Goal: Task Accomplishment & Management: Manage account settings

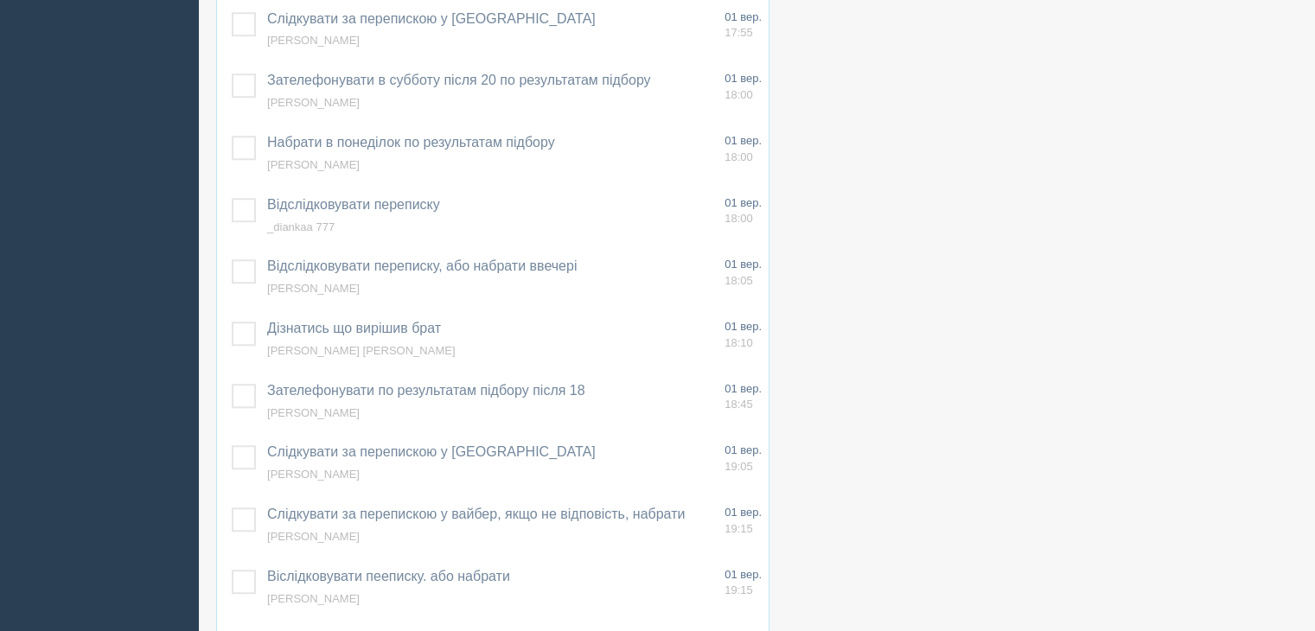
scroll to position [1469, 0]
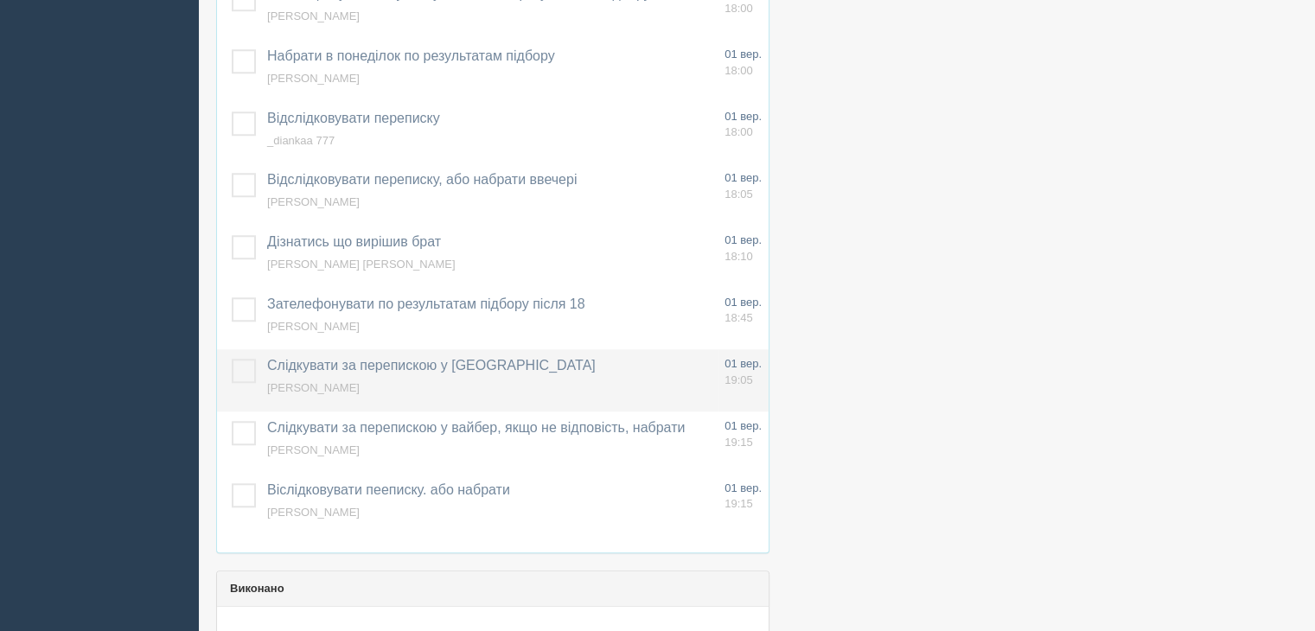
click at [316, 386] on span "[PERSON_NAME]" at bounding box center [313, 387] width 92 height 13
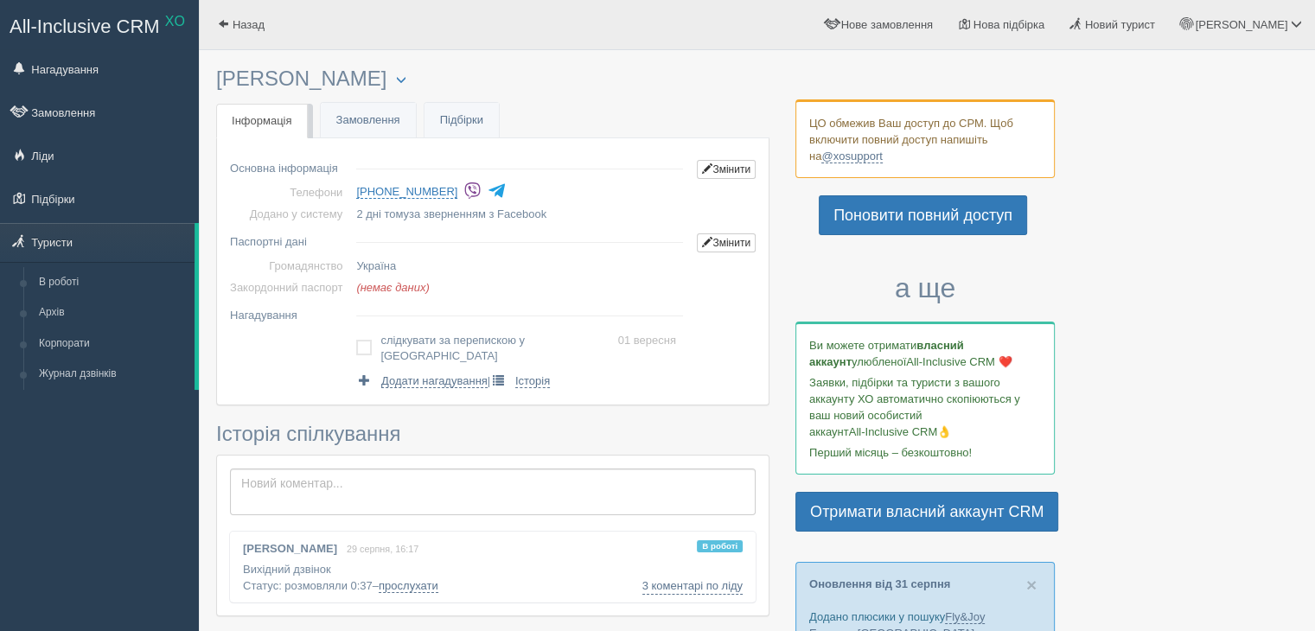
click at [463, 194] on img at bounding box center [472, 190] width 18 height 18
click at [1283, 210] on div at bounding box center [756, 642] width 1081 height 1166
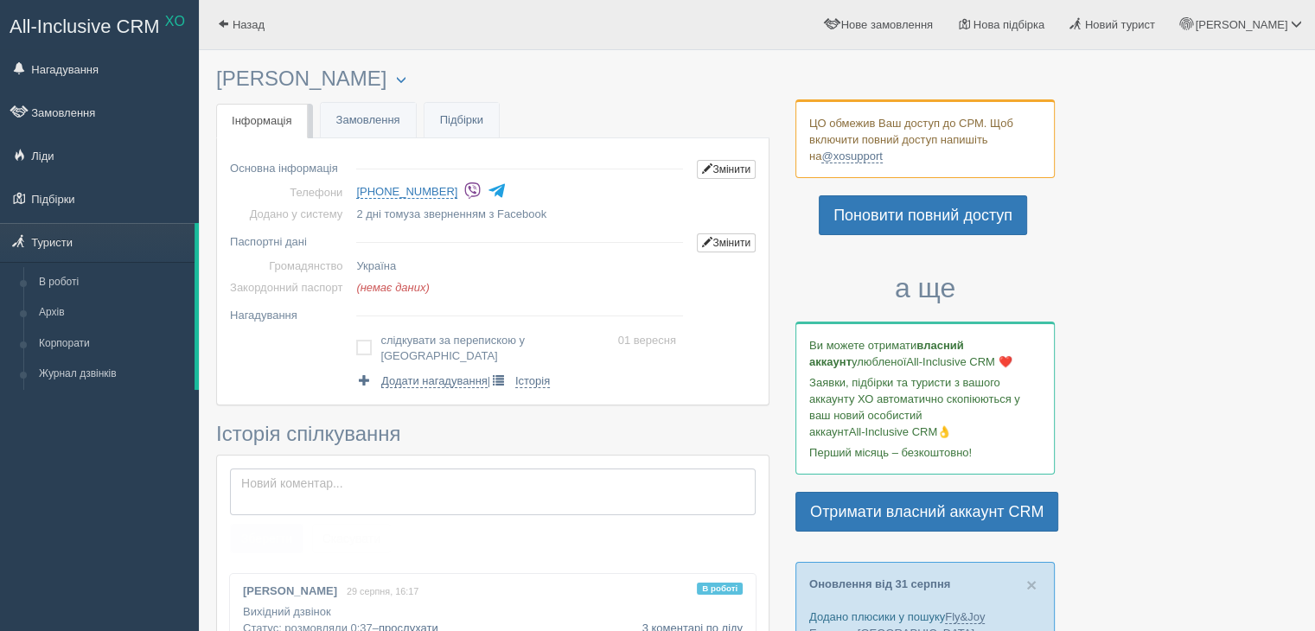
click at [360, 481] on textarea at bounding box center [492, 491] width 525 height 47
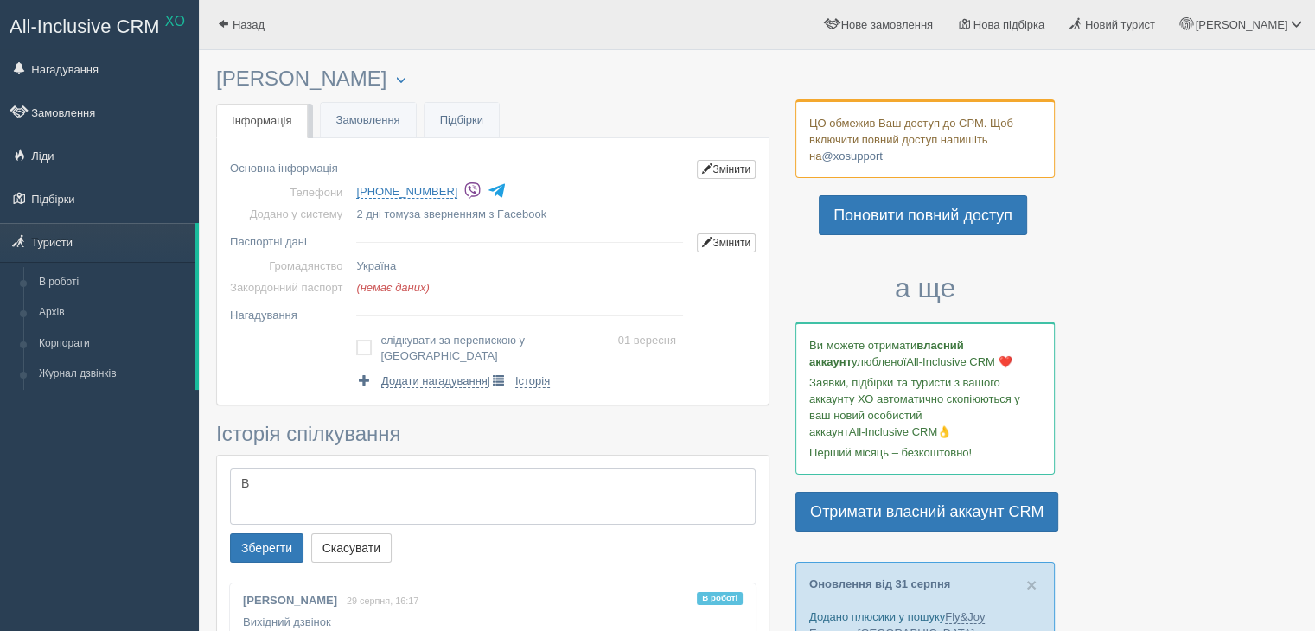
type textarea "В"
type textarea "В п"ят"
click at [89, 69] on link "Нагадування" at bounding box center [99, 69] width 199 height 38
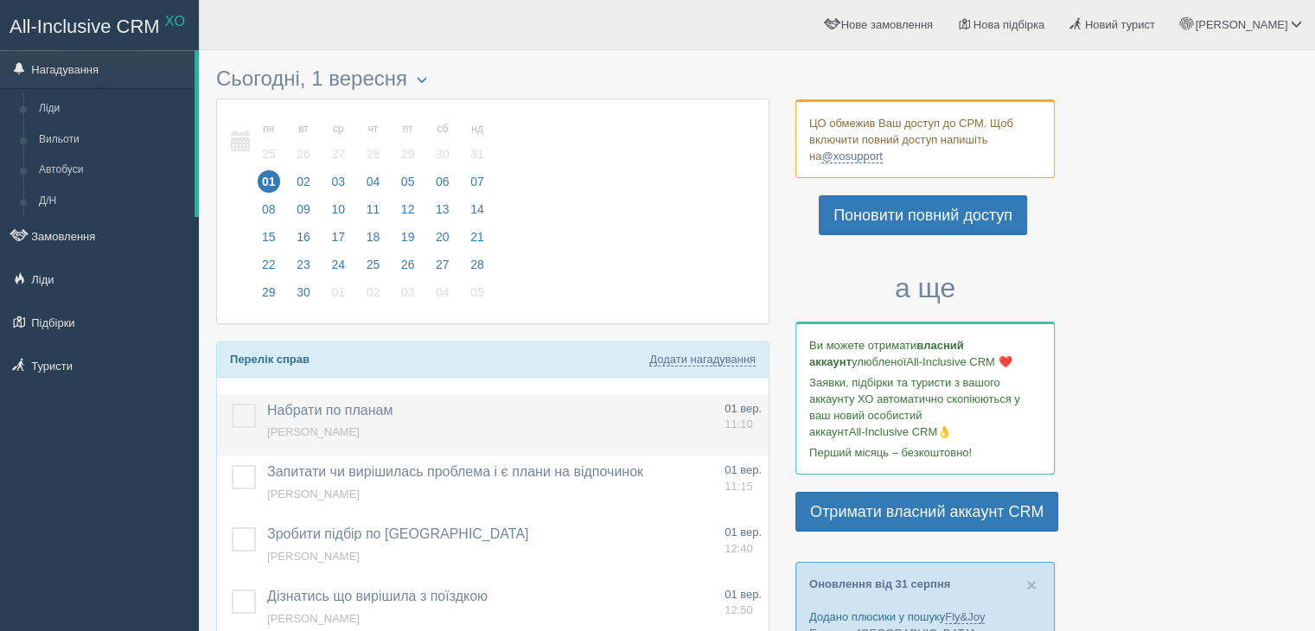
click at [293, 432] on span "[PERSON_NAME]" at bounding box center [313, 431] width 92 height 13
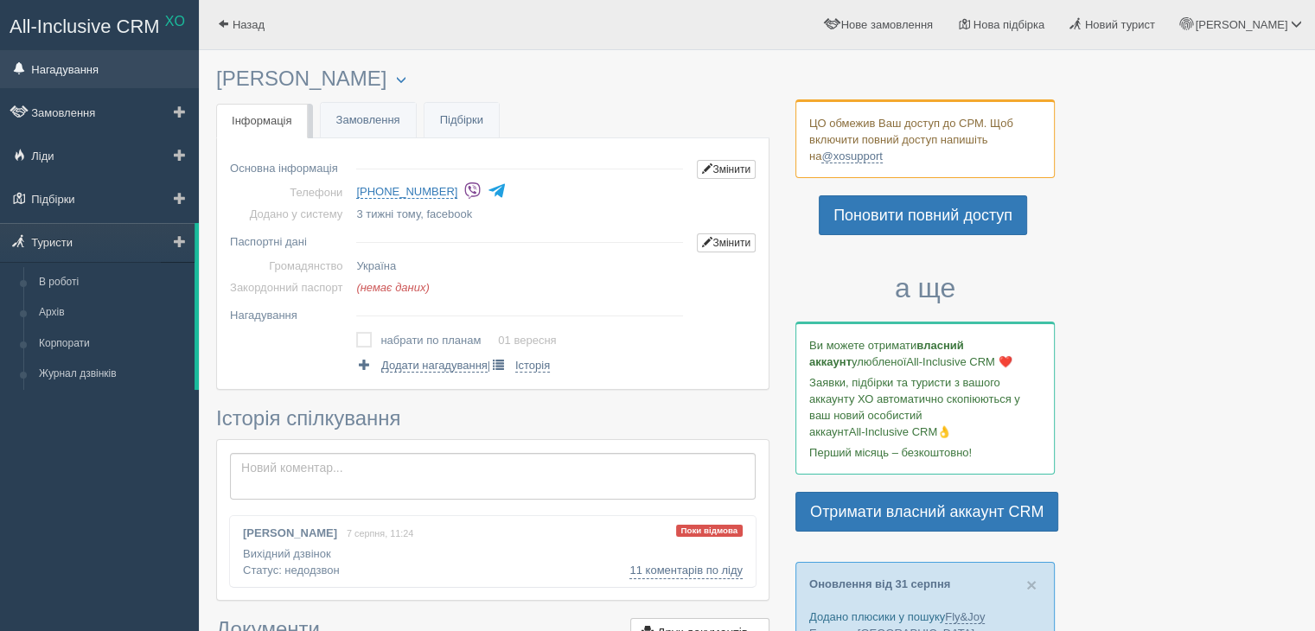
click at [69, 68] on link "Нагадування" at bounding box center [99, 69] width 199 height 38
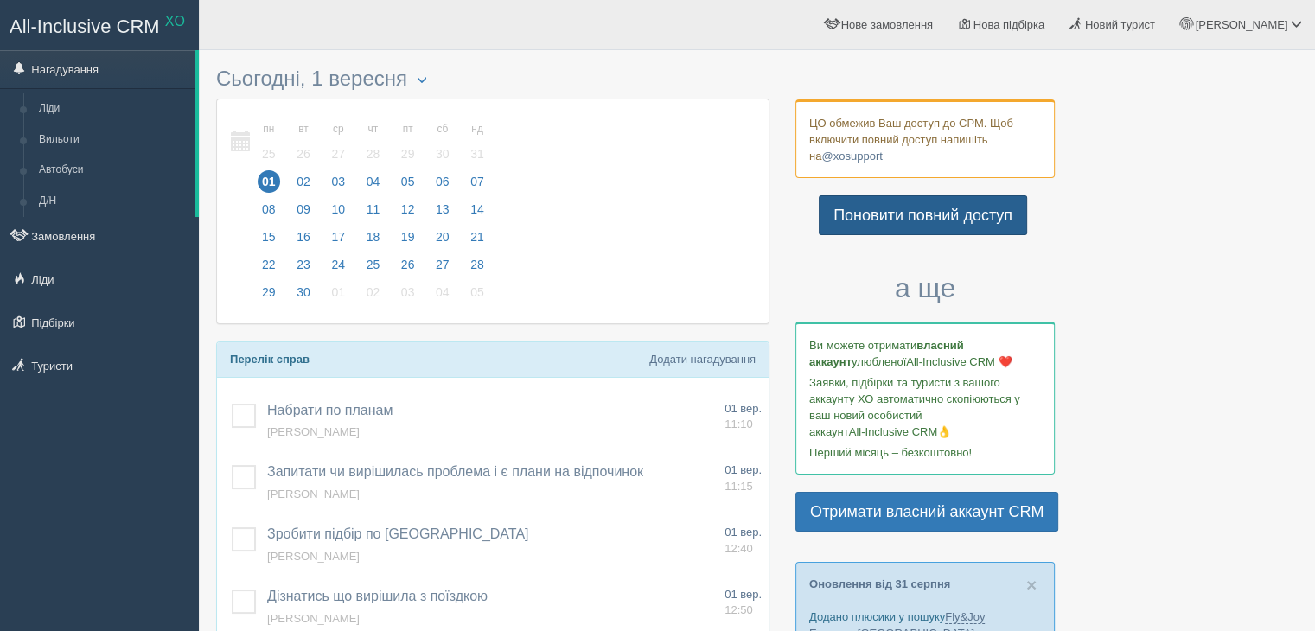
click at [872, 211] on link "Поновити повний доступ" at bounding box center [922, 215] width 208 height 40
click at [56, 70] on link "Нагадування" at bounding box center [97, 69] width 194 height 38
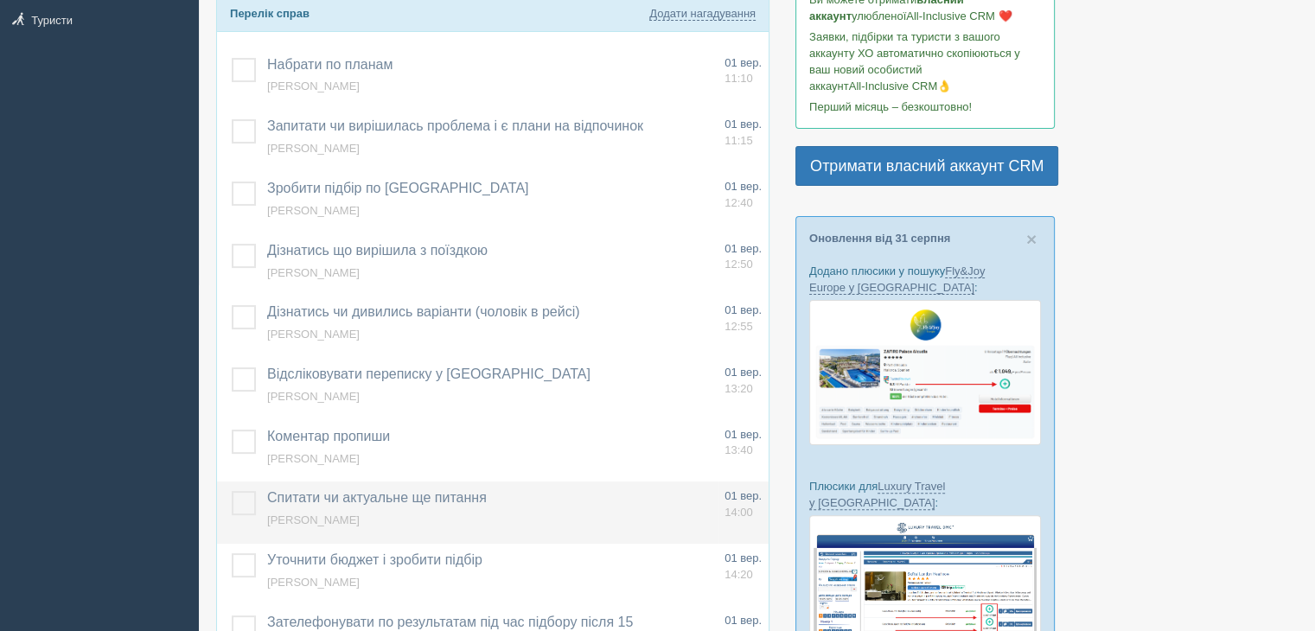
scroll to position [605, 0]
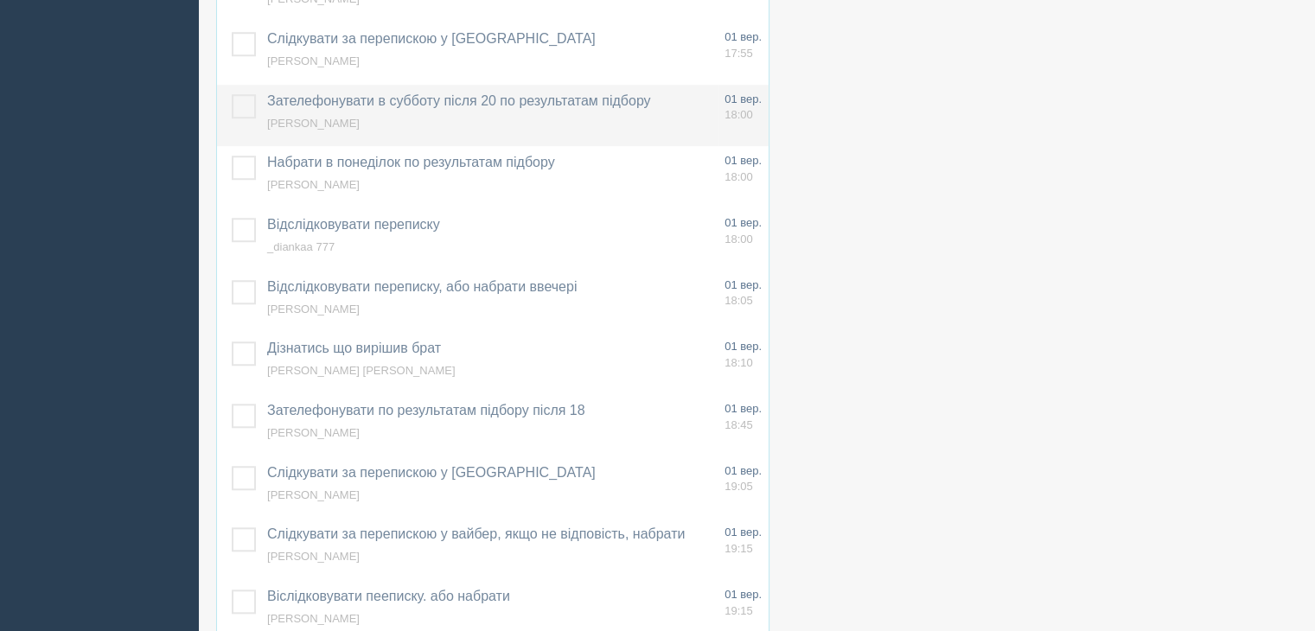
scroll to position [1642, 0]
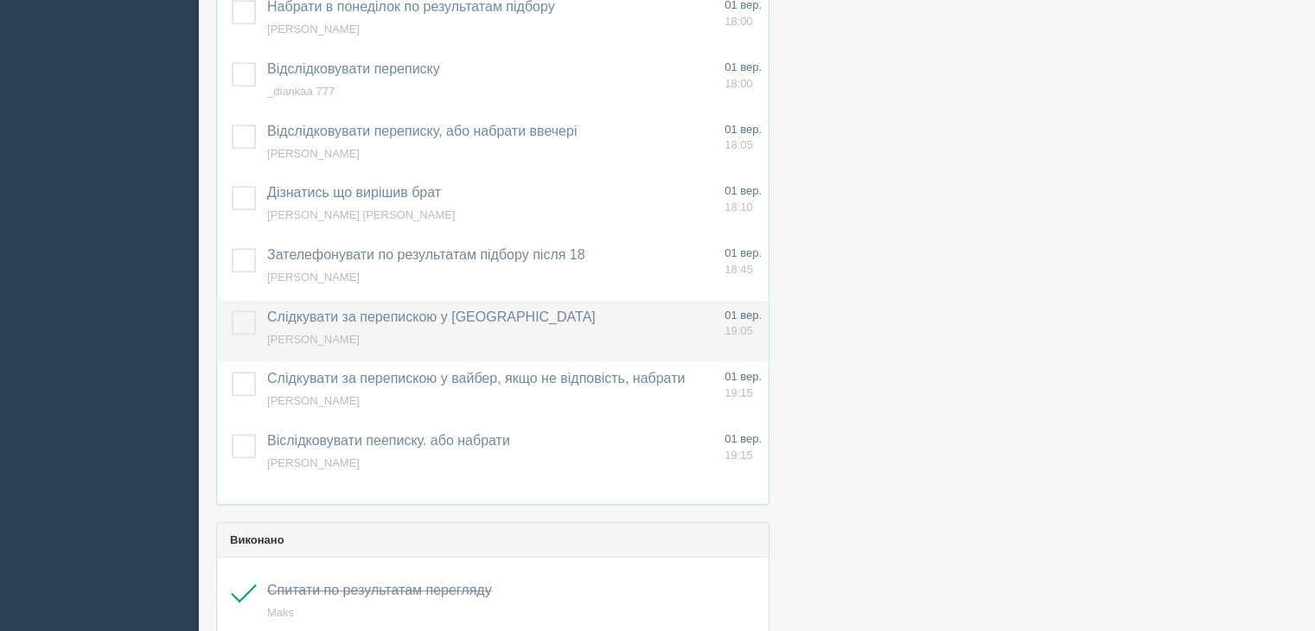
click at [299, 336] on span "[PERSON_NAME]" at bounding box center [313, 339] width 92 height 13
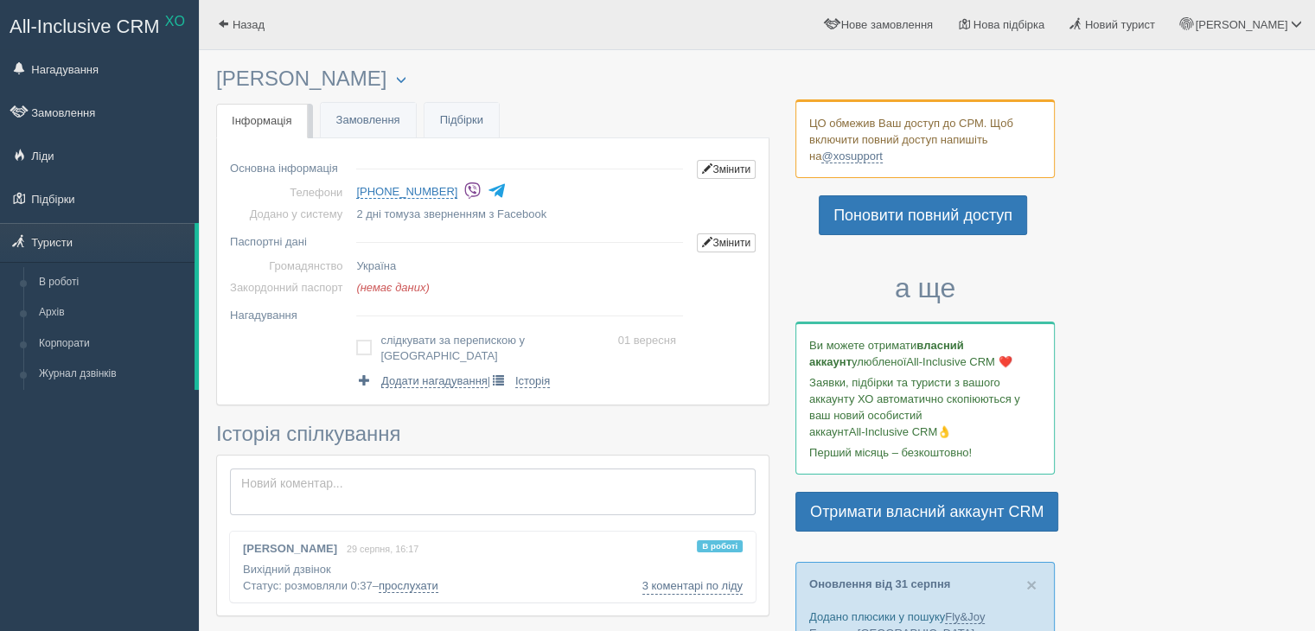
click at [296, 480] on textarea at bounding box center [492, 491] width 525 height 47
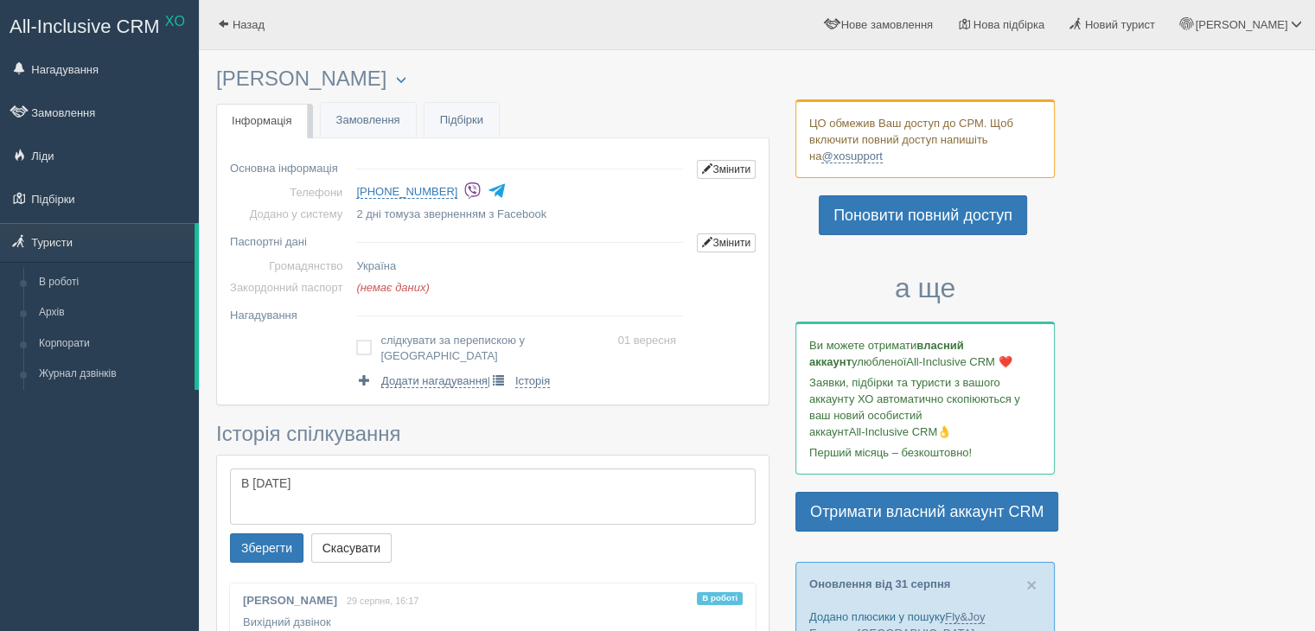
click at [375, 469] on textarea "В п'ятницю 29.08" at bounding box center [492, 496] width 525 height 57
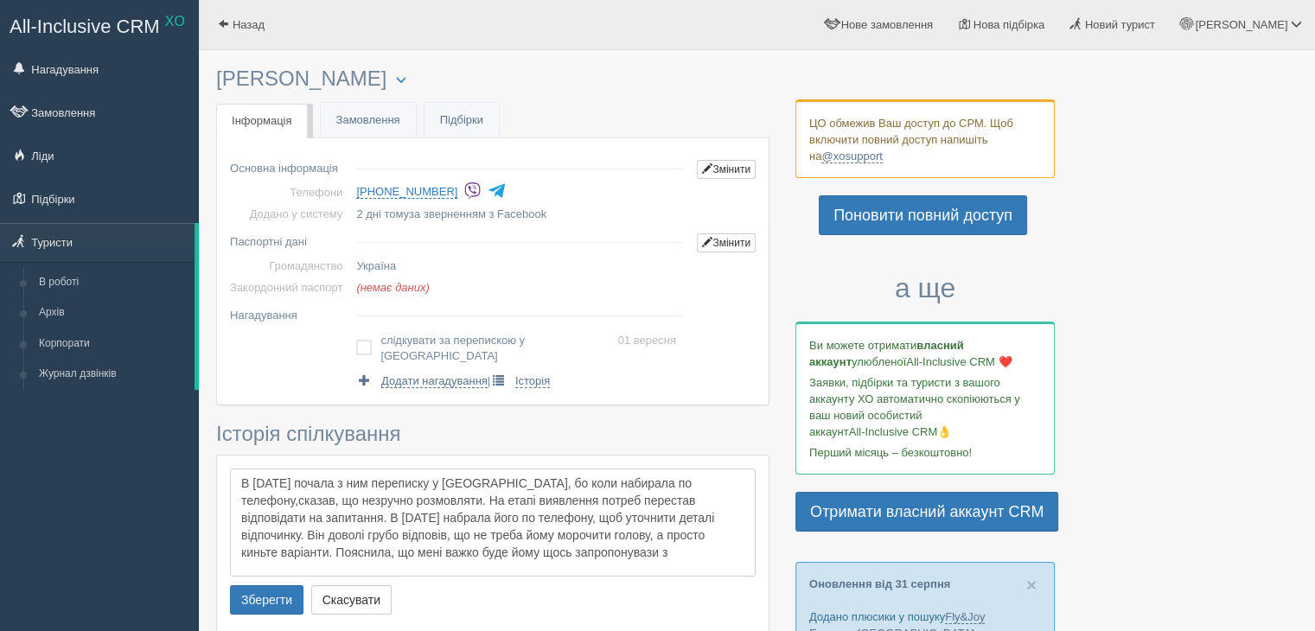
click at [639, 533] on textarea "В п'ятницю 29.08 почала з ним переписку у вайбер, бо коли набирала по телефону,…" at bounding box center [492, 522] width 525 height 109
click at [647, 537] on textarea "В п'ятницю 29.08 почала з ним переписку у вайбер, бо коли набирала по телефону,…" at bounding box center [492, 522] width 525 height 109
click at [668, 538] on textarea "В п'ятницю 29.08 почала з ним переписку у вайбер, бо коли набирала по телефону,…" at bounding box center [492, 522] width 525 height 109
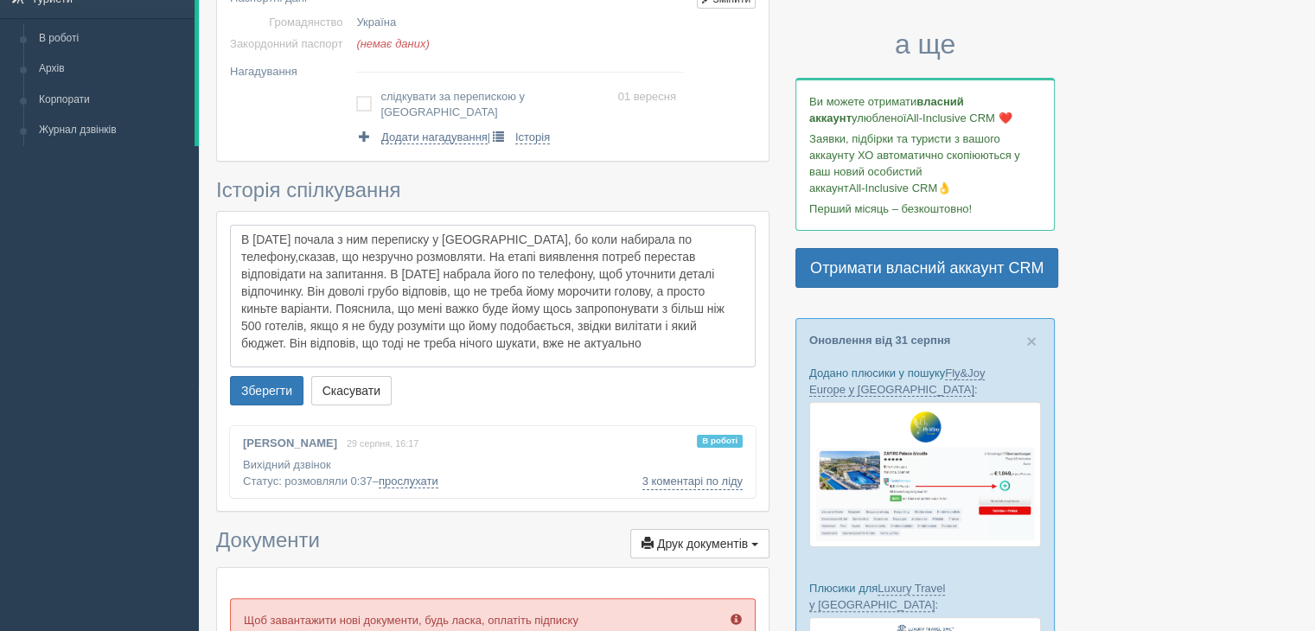
scroll to position [259, 0]
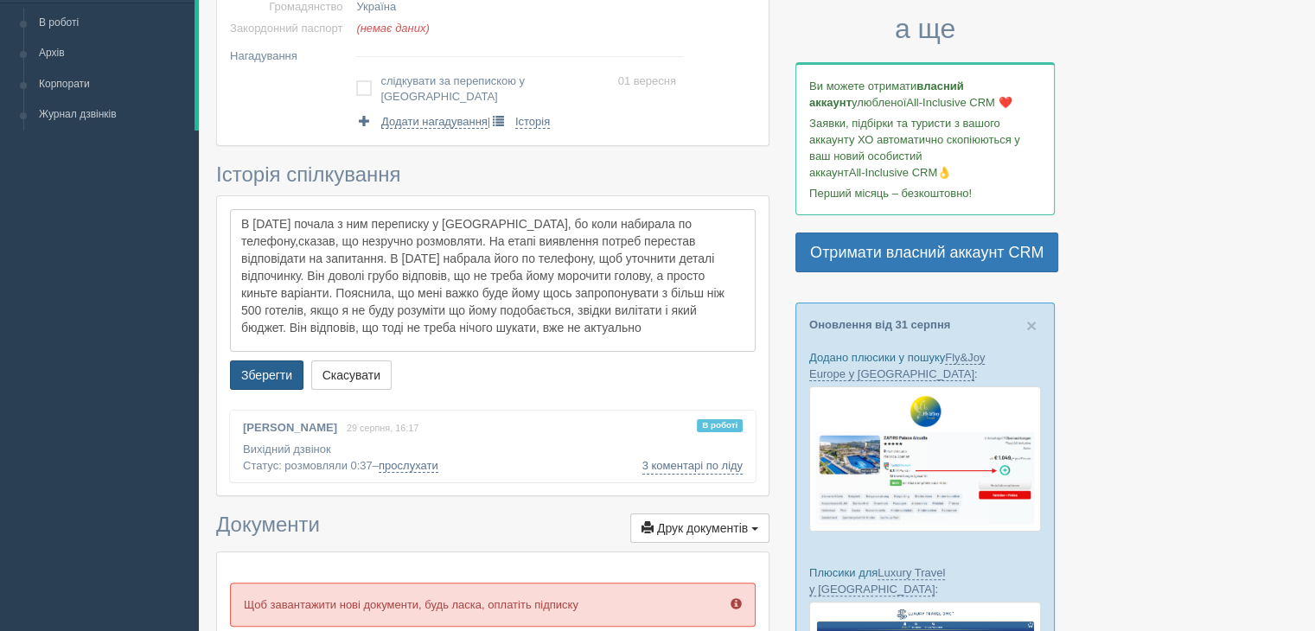
type textarea "В п'ятницю 29.08 почала з ним переписку у вайбер, бо коли набирала по телефону,…"
click at [279, 360] on button "Зберегти" at bounding box center [266, 374] width 73 height 29
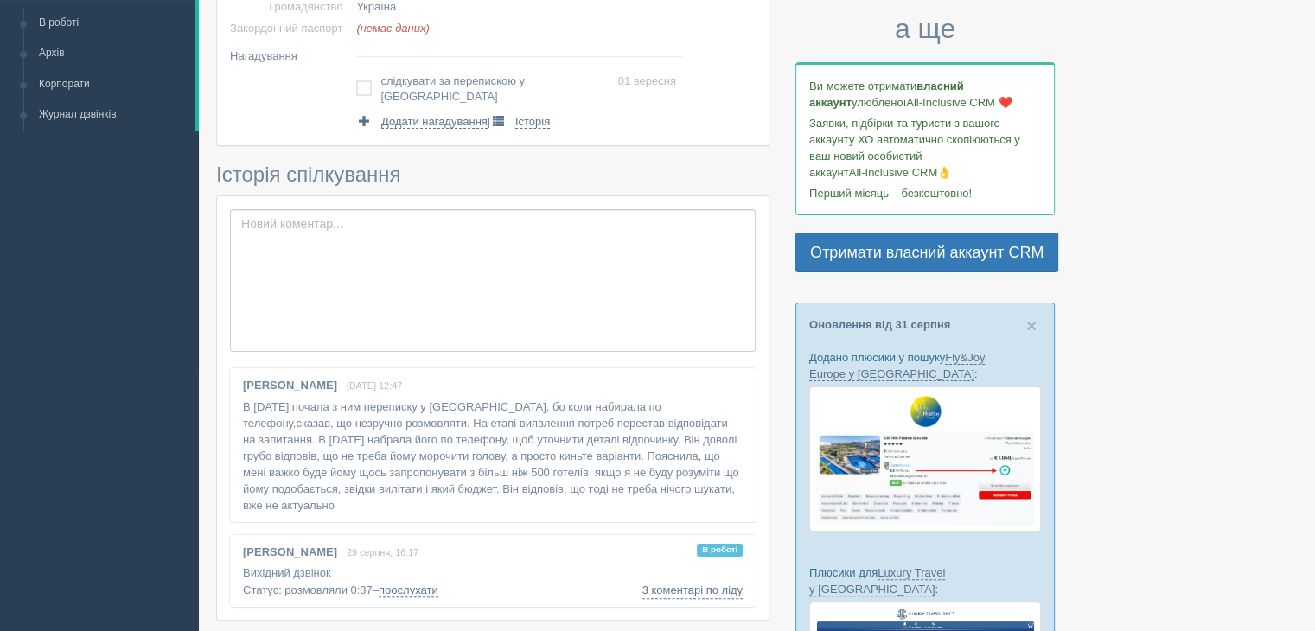
click at [705, 544] on span "В роботі" at bounding box center [720, 550] width 46 height 13
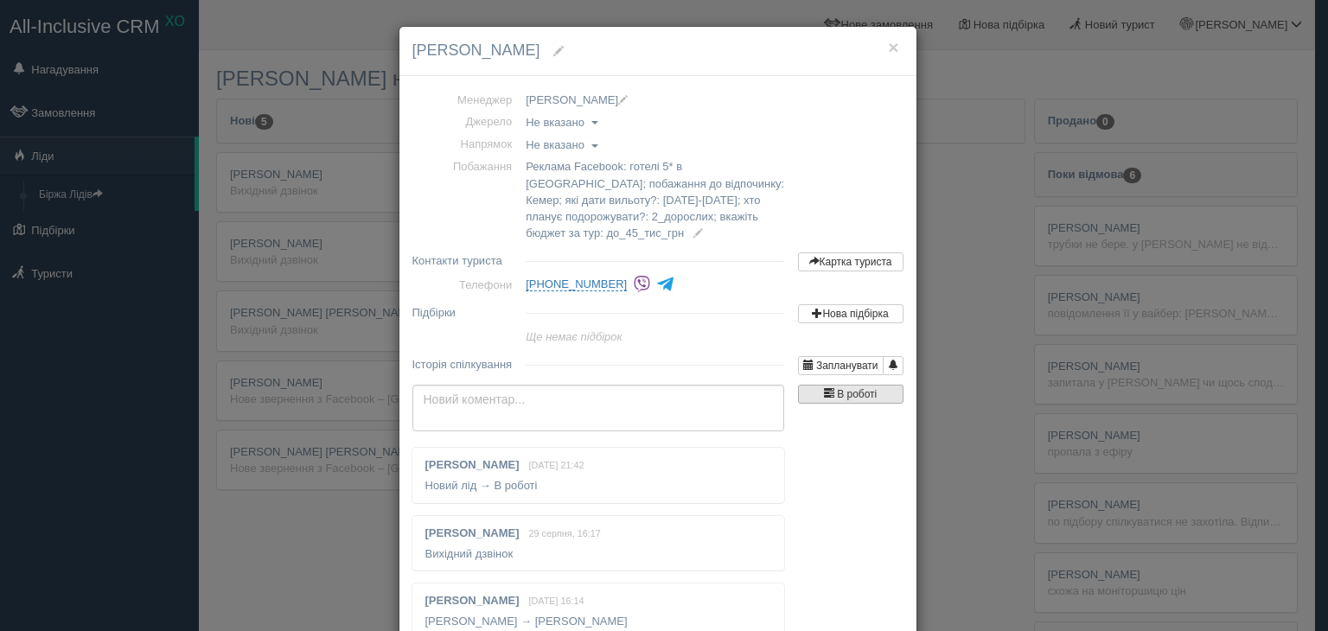
click at [837, 397] on span "В роботі" at bounding box center [857, 394] width 40 height 12
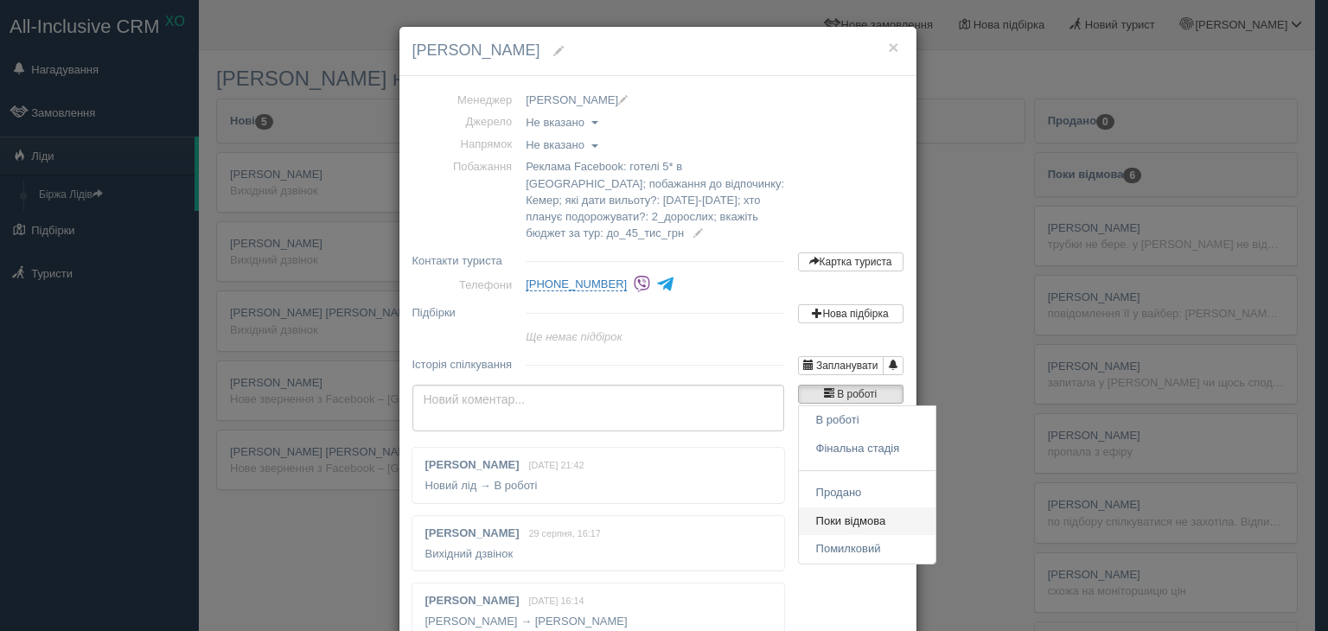
click at [820, 514] on link "Поки відмова" at bounding box center [867, 521] width 137 height 29
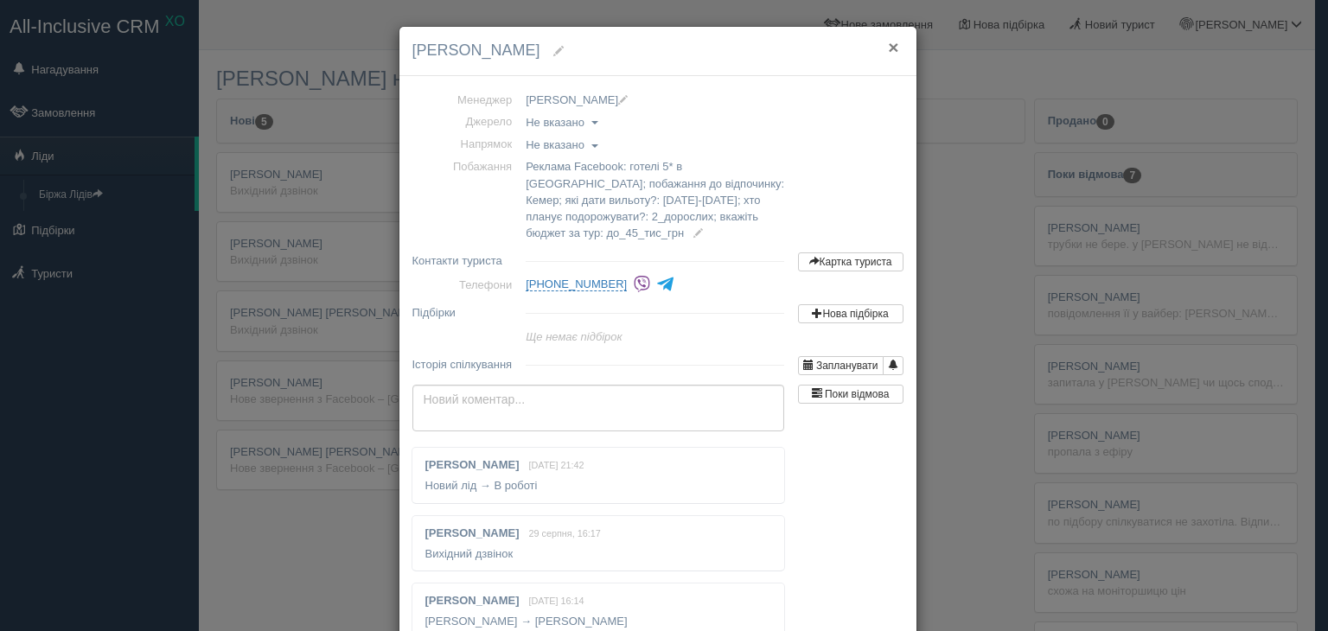
click at [890, 43] on button "×" at bounding box center [893, 47] width 10 height 18
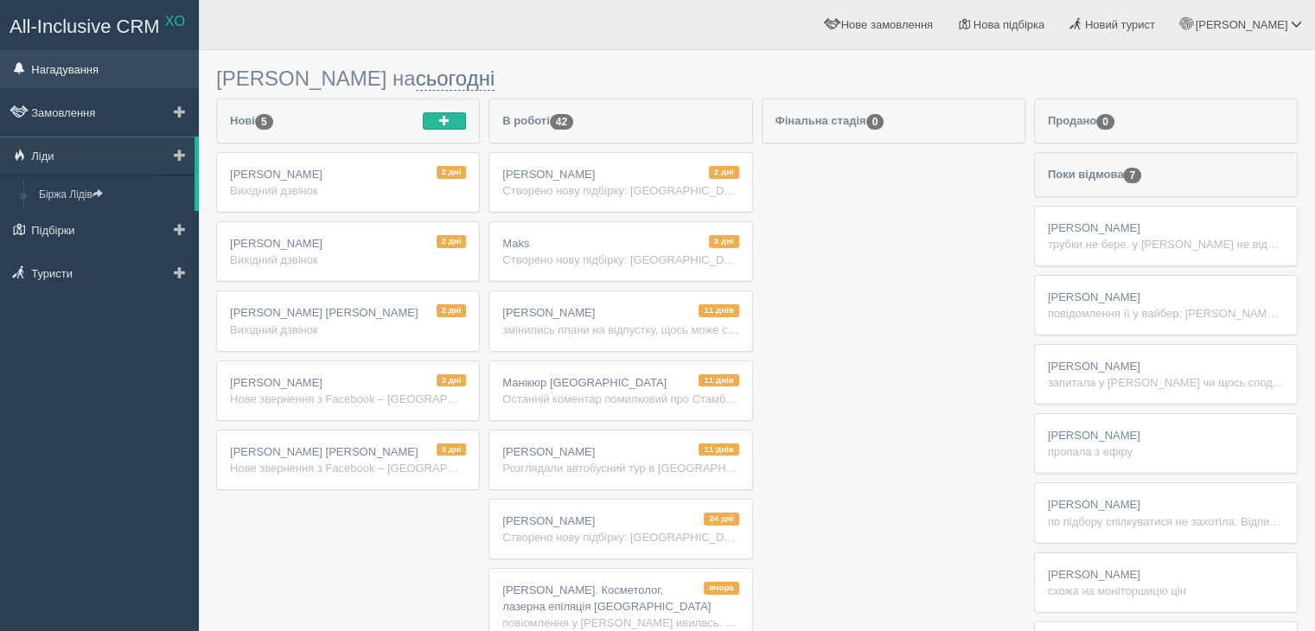
click at [76, 72] on link "Нагадування" at bounding box center [99, 69] width 199 height 38
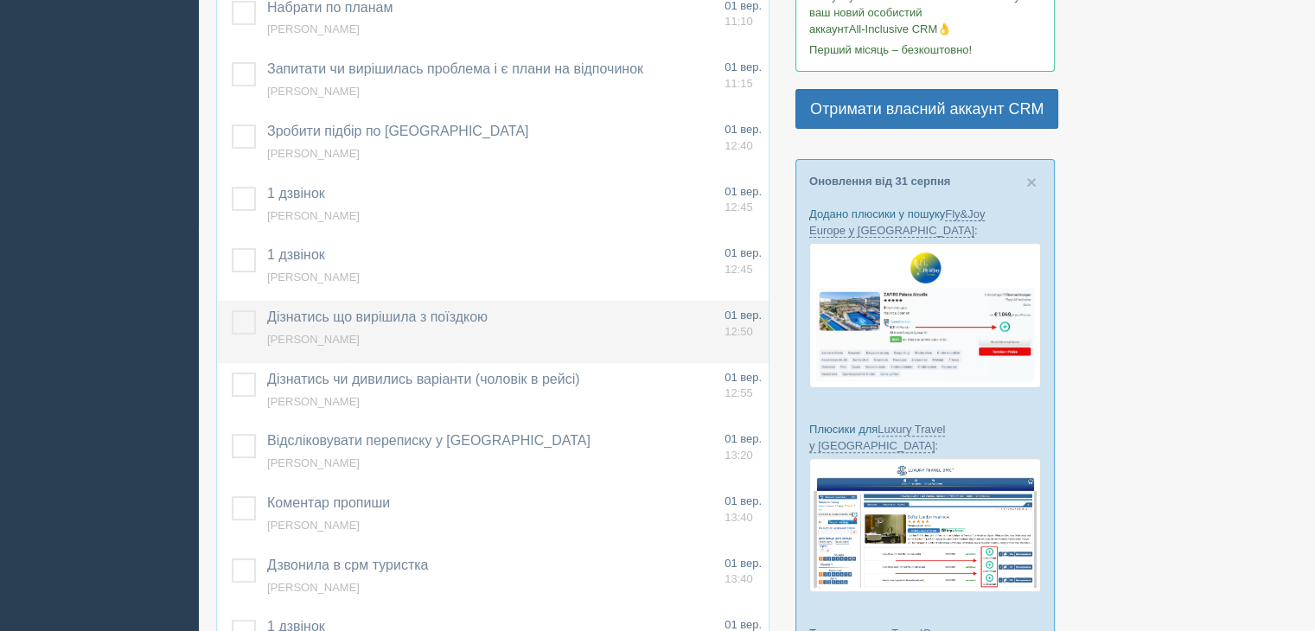
scroll to position [432, 0]
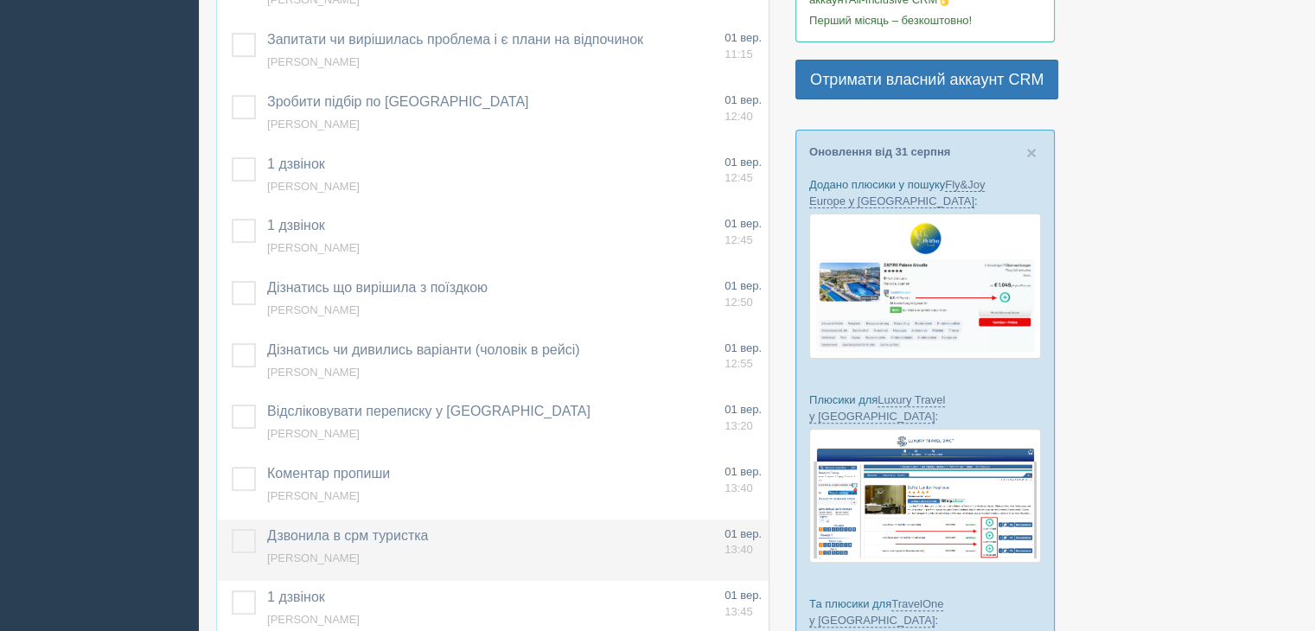
click at [318, 554] on span "[PERSON_NAME] [PERSON_NAME]" at bounding box center [313, 557] width 92 height 13
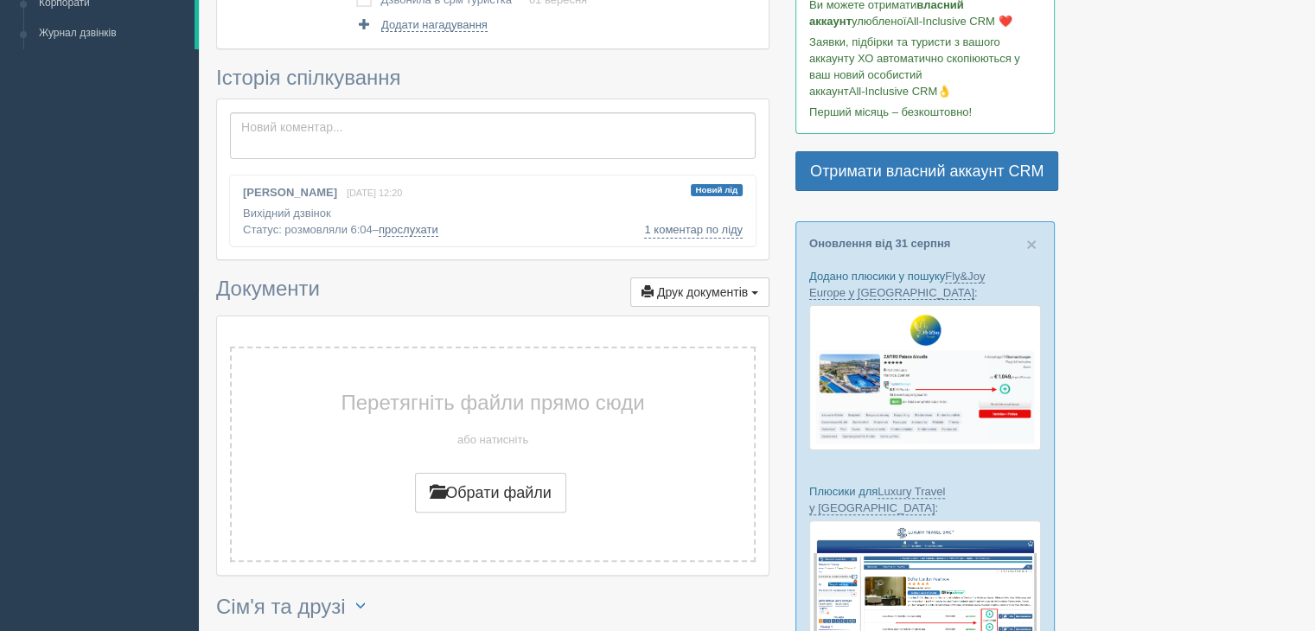
scroll to position [346, 0]
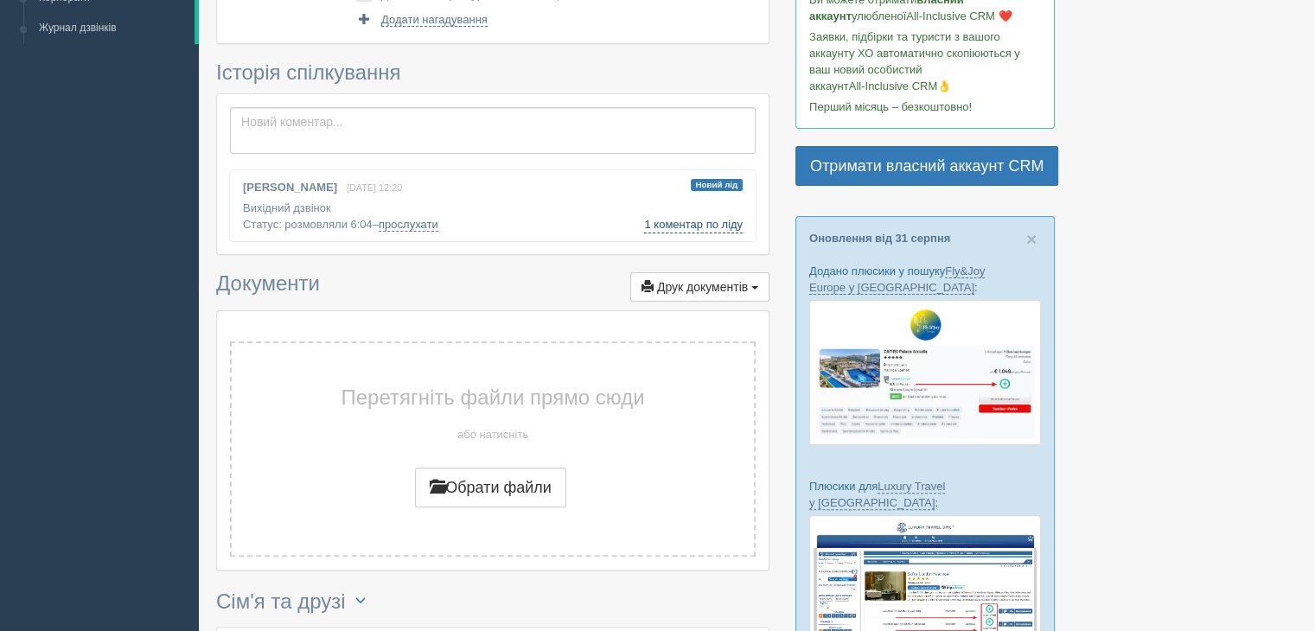
click at [654, 224] on link "1 коментар по ліду" at bounding box center [693, 224] width 99 height 17
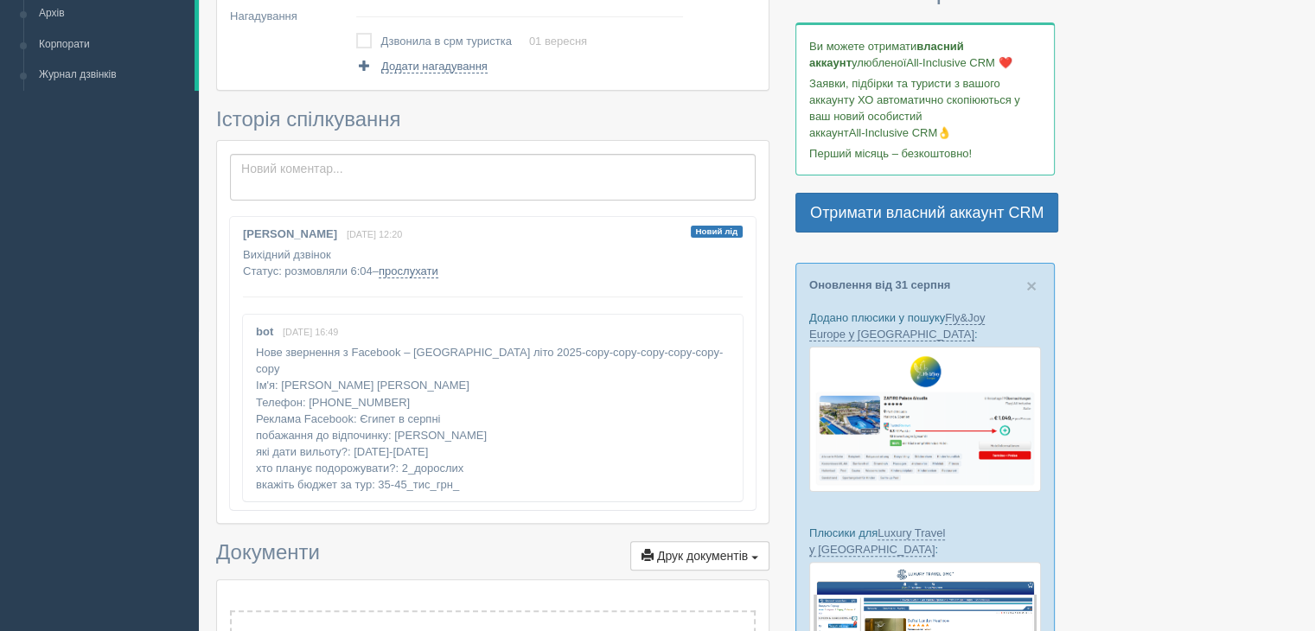
scroll to position [293, 0]
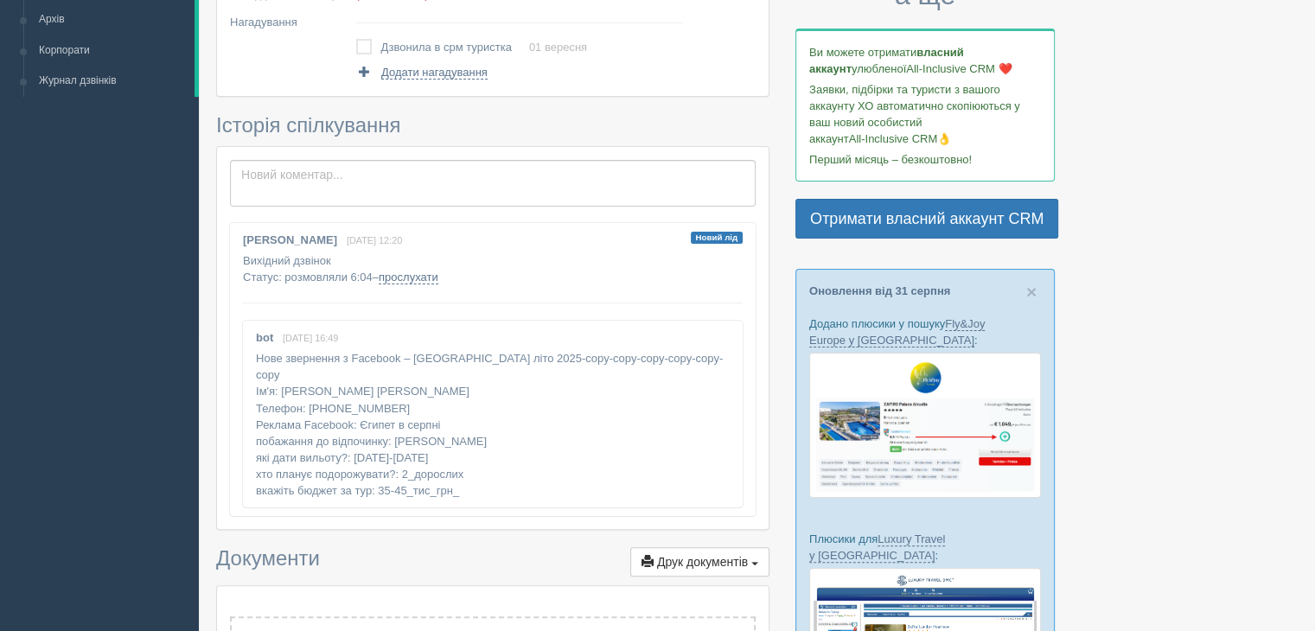
click at [356, 39] on label at bounding box center [356, 39] width 0 height 0
click at [0, 0] on input "checkbox" at bounding box center [0, 0] width 0 height 0
click at [358, 174] on textarea at bounding box center [492, 183] width 525 height 47
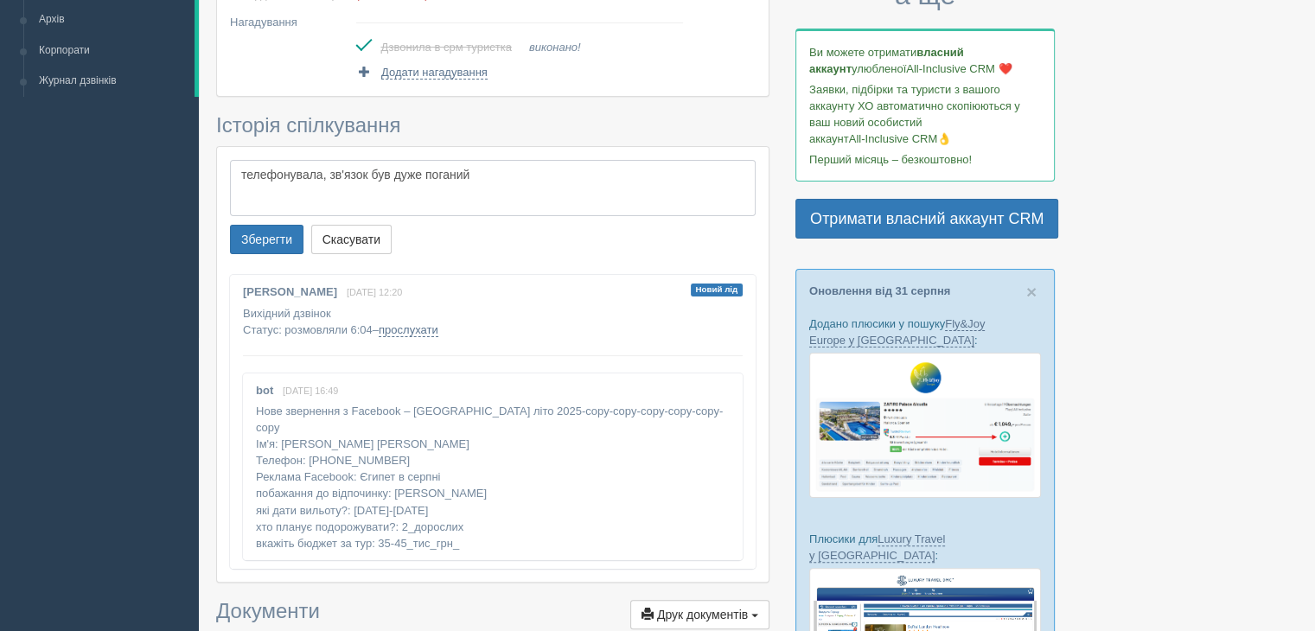
click at [506, 177] on textarea "телефонувала, зв'язок був дуже поганий" at bounding box center [492, 188] width 525 height 57
type textarea "телефонувала, зв'язок був дуже поганий. Написала у вайбер що почула. І написала…"
click at [267, 239] on button "Зберегти" at bounding box center [266, 239] width 73 height 29
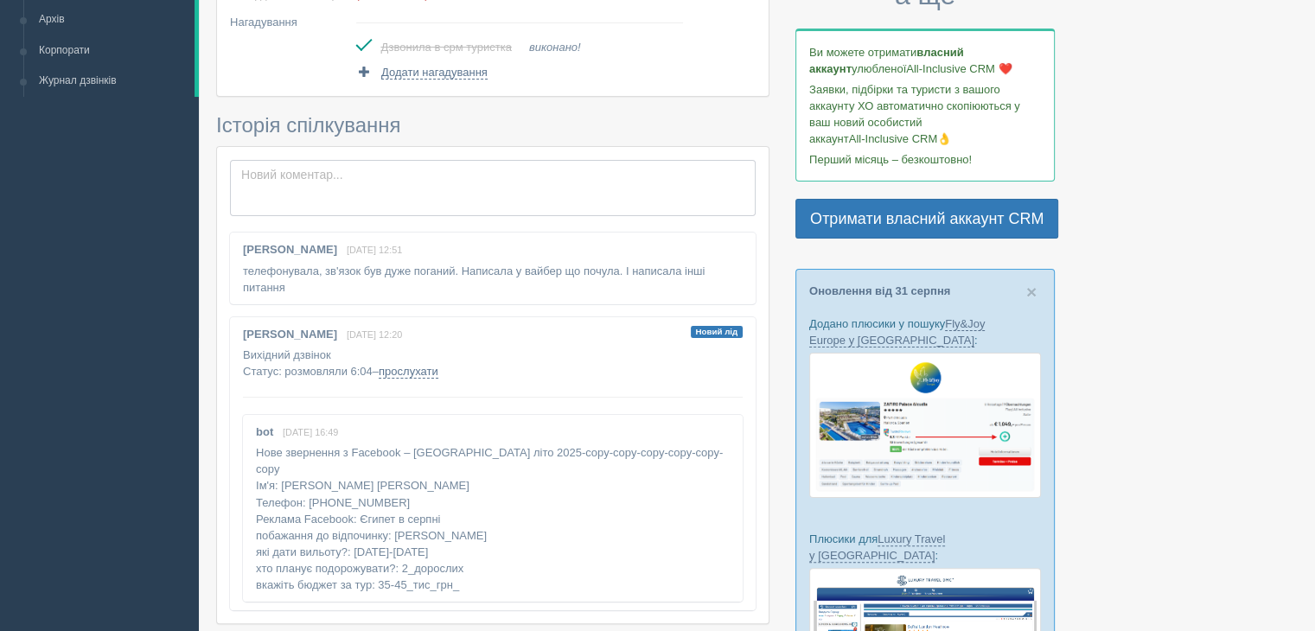
click at [361, 187] on textarea at bounding box center [492, 188] width 525 height 57
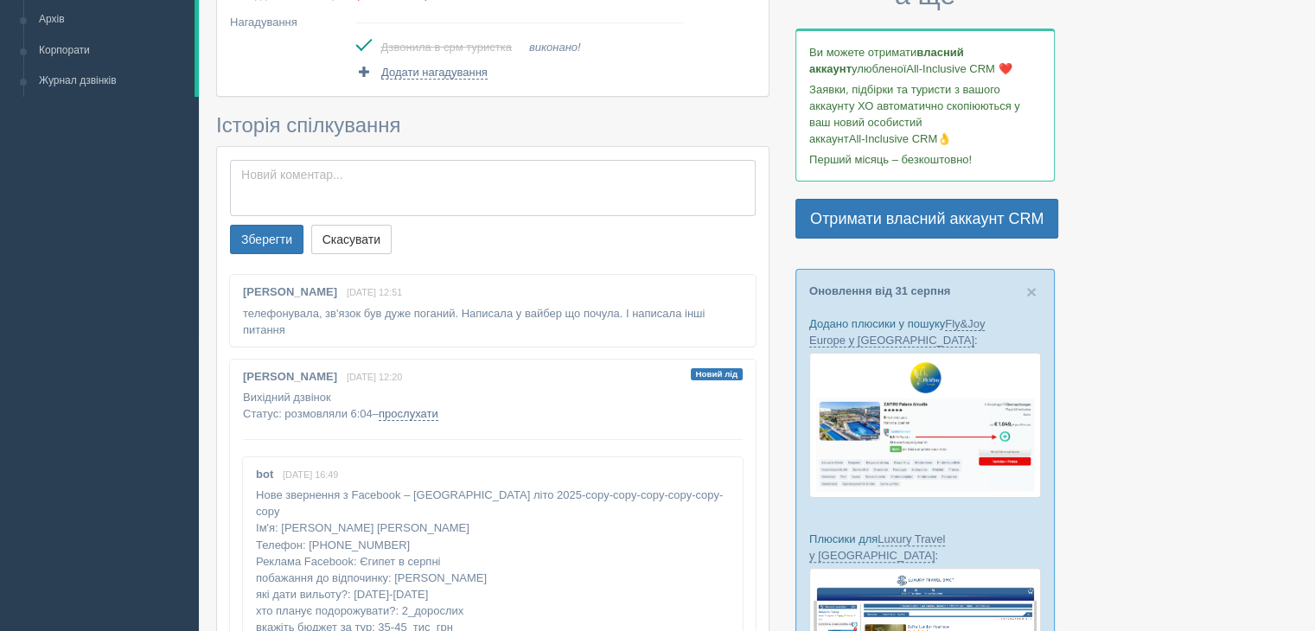
paste textarea "шукаємо зараз відпочинок в Єгипті для 2 дорослих (можливо ще приєднається доньк…"
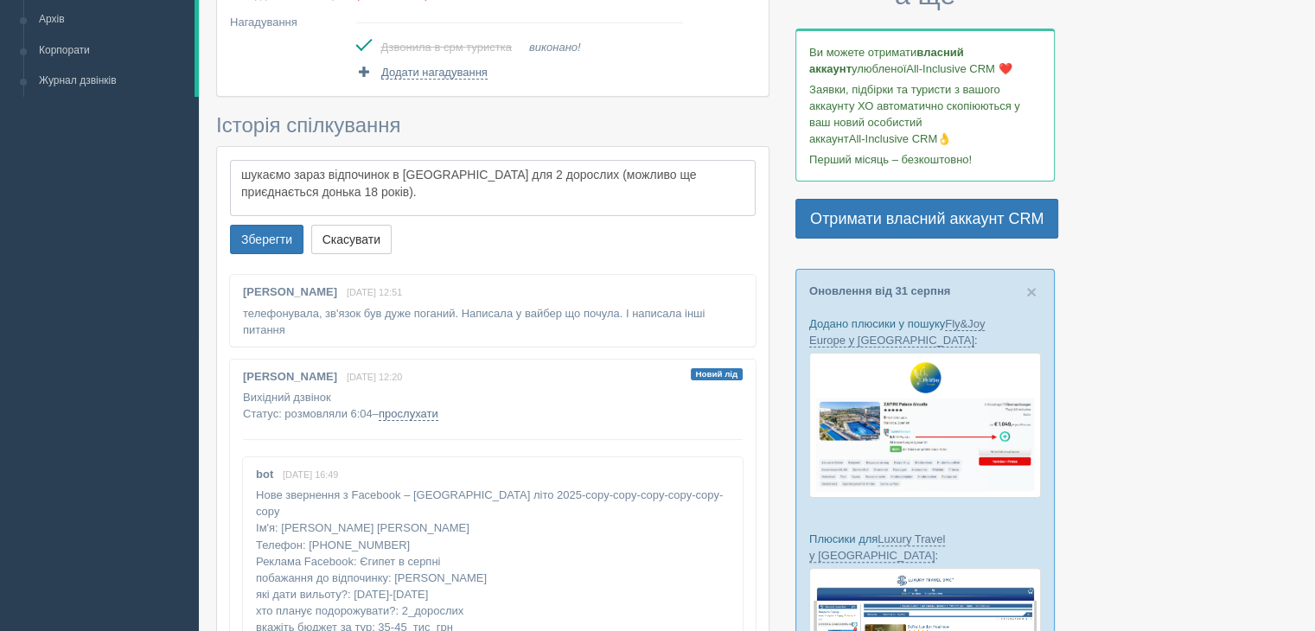
paste textarea "Розглядаємо дати після 20 жовтня. Курорти Шарм або Марса ель Алам. Готелі де є …"
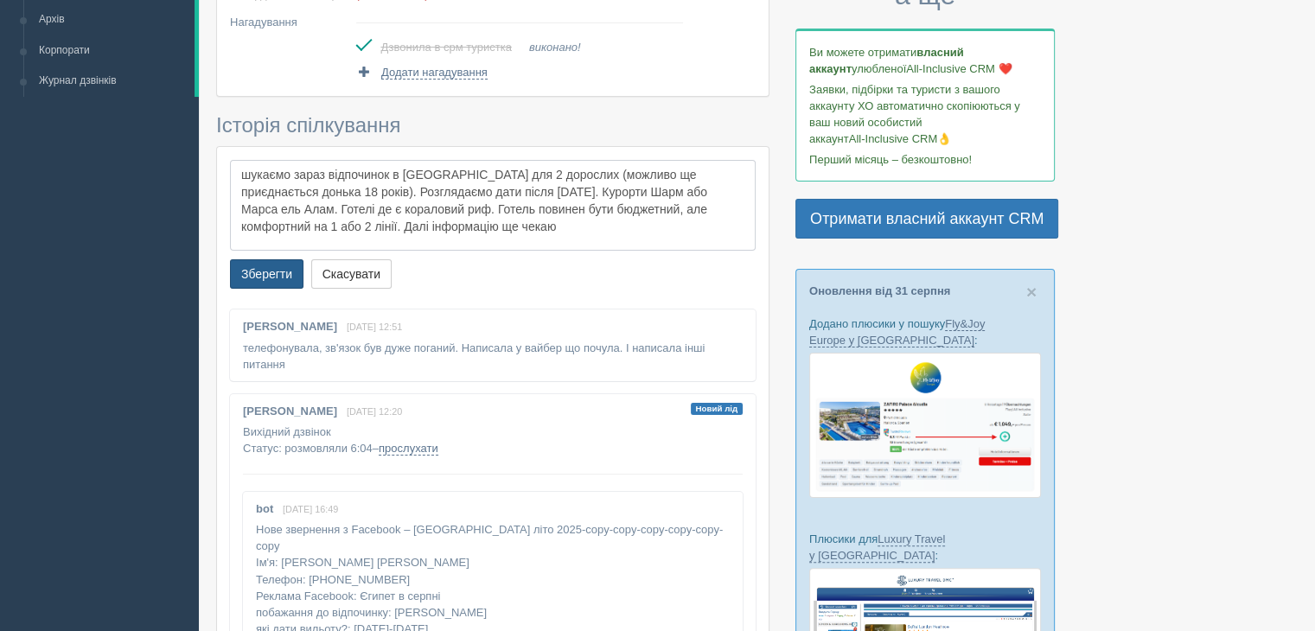
type textarea "шукаємо зараз відпочинок в Єгипті для 2 дорослих (можливо ще приєднається доньк…"
click at [258, 277] on button "Зберегти" at bounding box center [266, 273] width 73 height 29
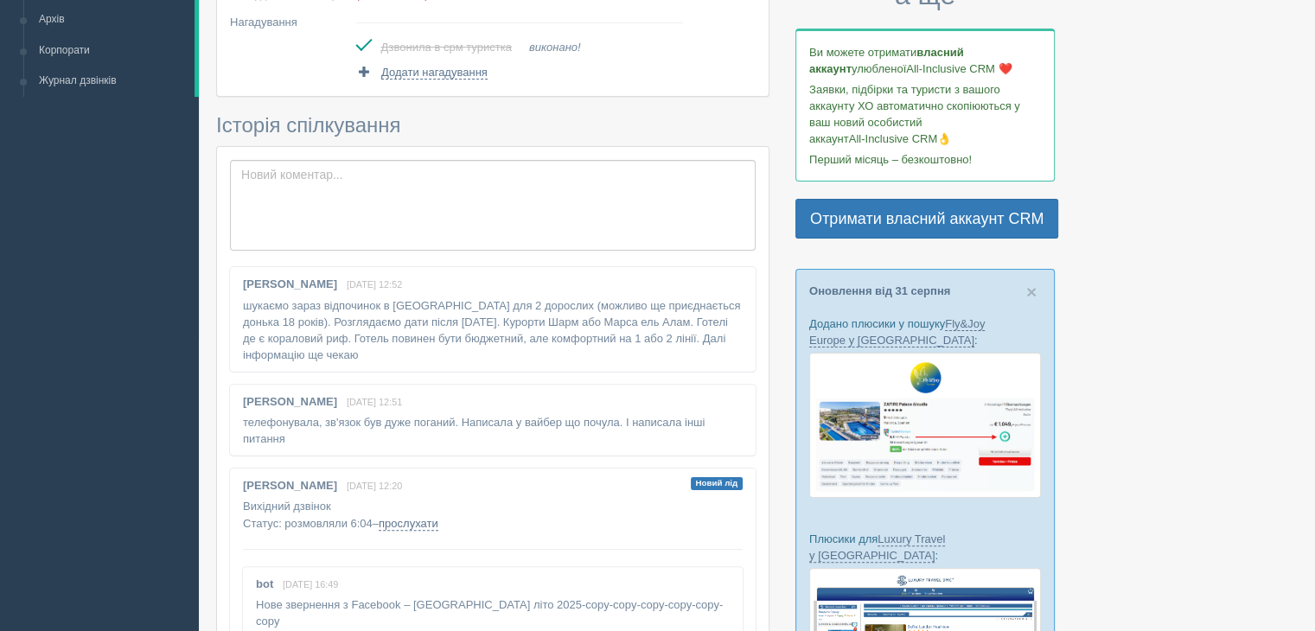
click at [716, 483] on span "Новий лід" at bounding box center [717, 483] width 52 height 13
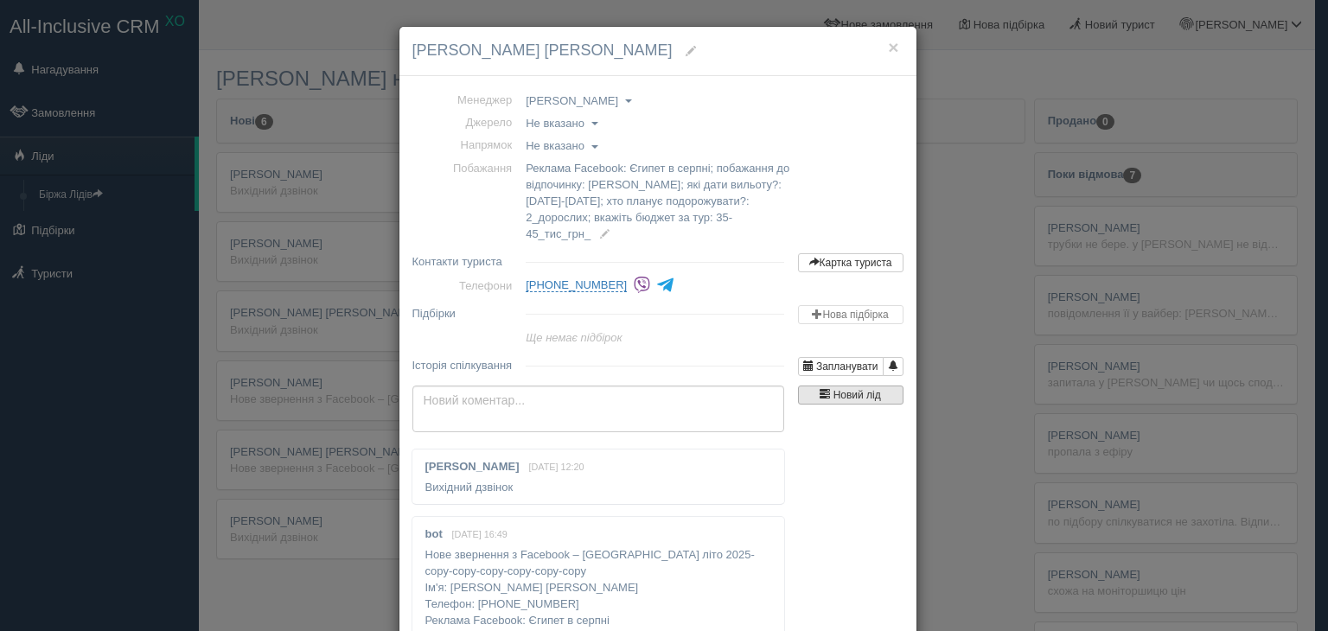
click at [840, 395] on span "Новий лід" at bounding box center [857, 395] width 48 height 12
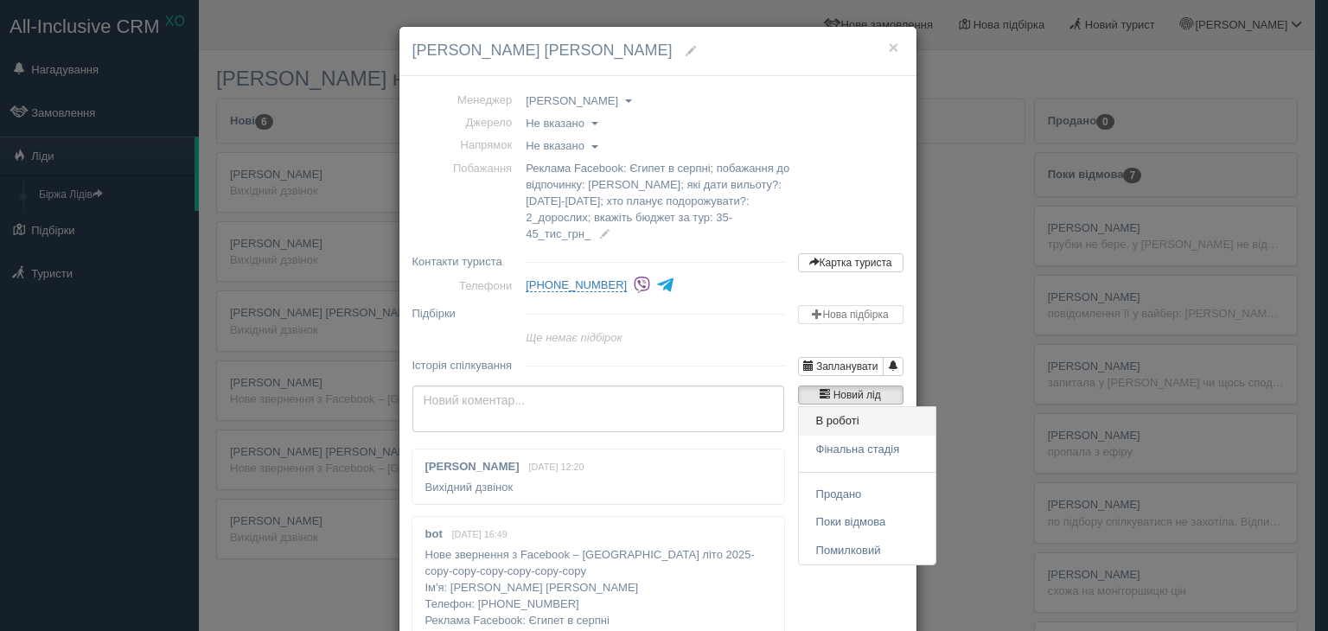
click at [847, 426] on link "В роботі" at bounding box center [867, 421] width 137 height 29
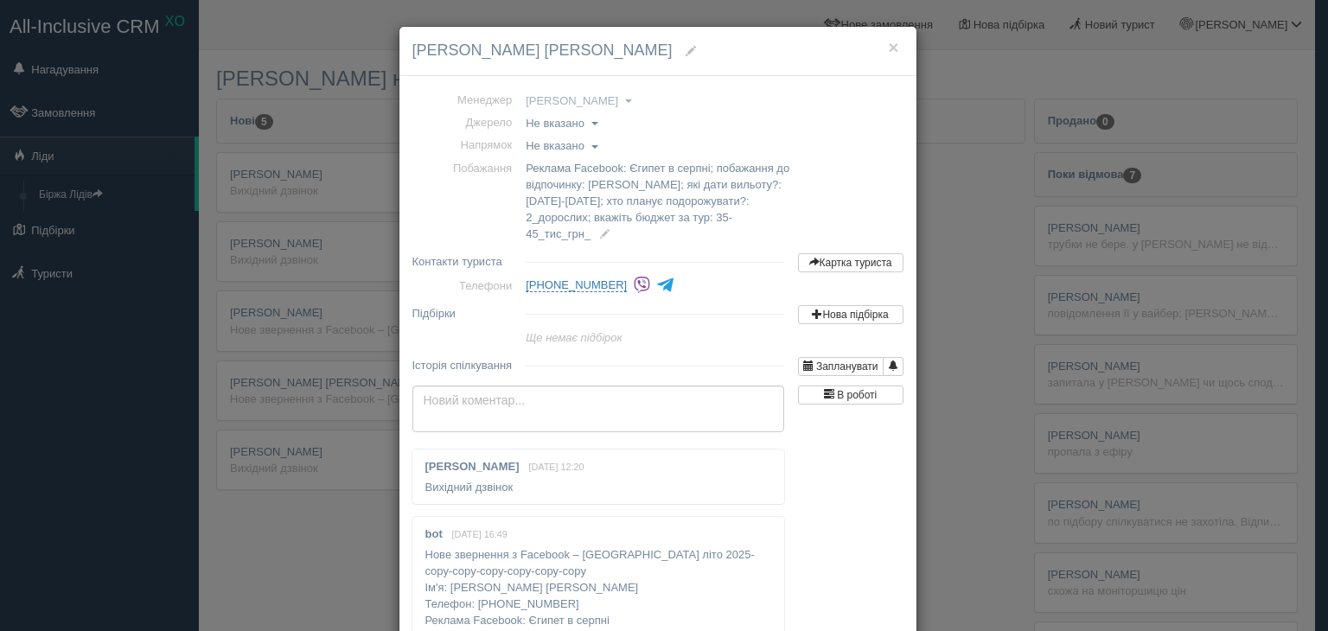
click at [47, 73] on div "× Іра Клімович Іра Клімович Менеджер Анна Демиденко Анна Кулініч Владислав Слоб…" at bounding box center [664, 315] width 1328 height 631
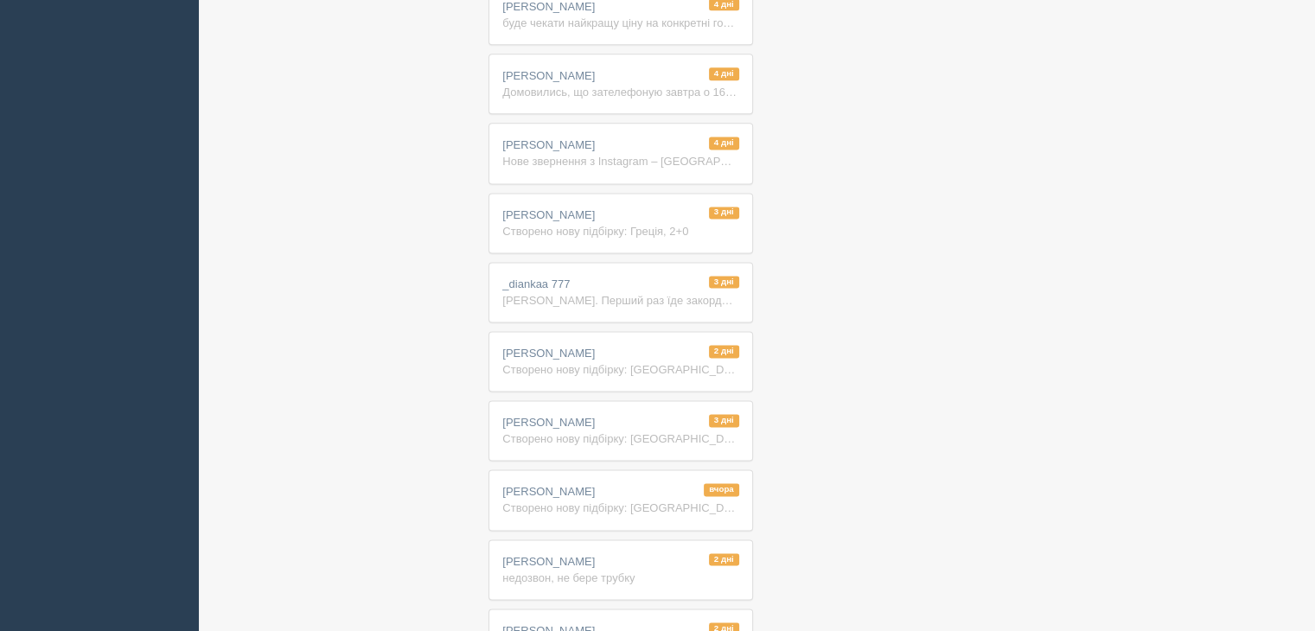
scroll to position [2582, 0]
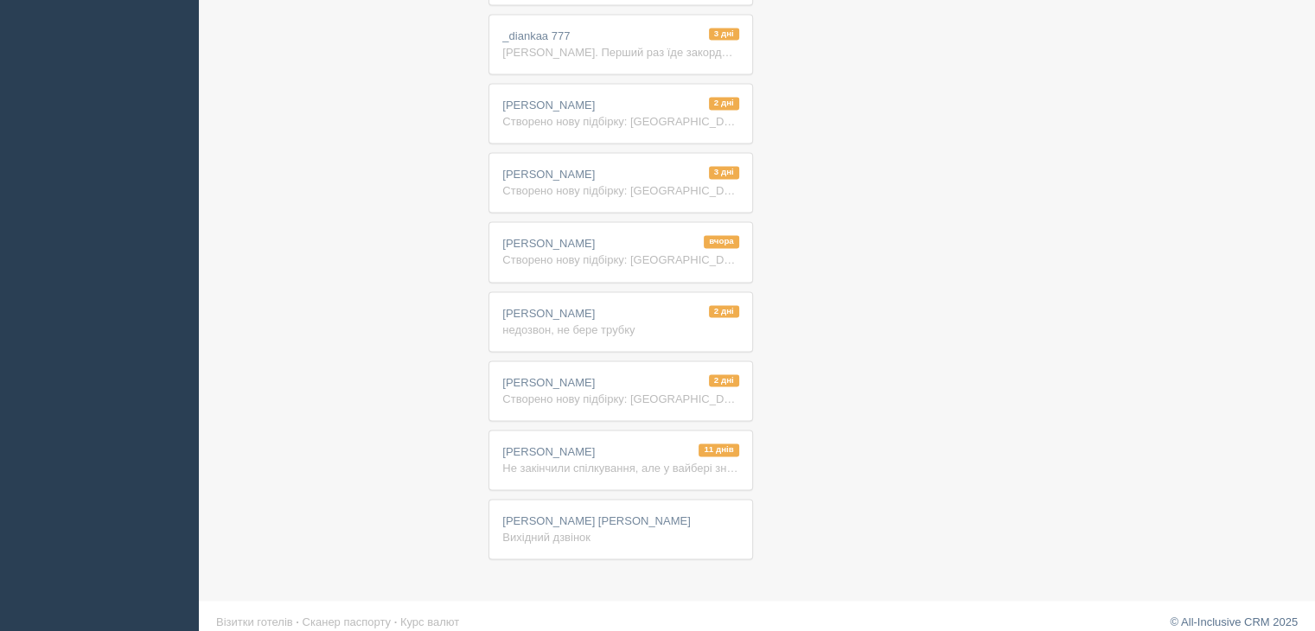
click at [584, 514] on span "[PERSON_NAME] [PERSON_NAME]" at bounding box center [596, 520] width 188 height 13
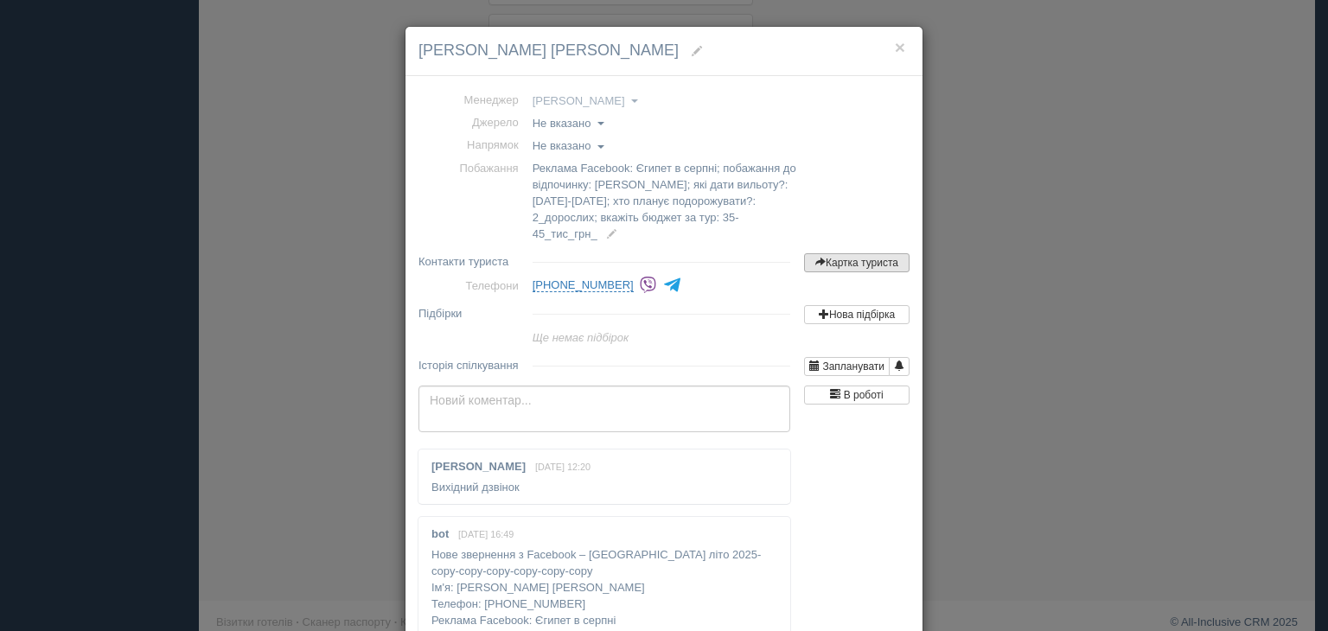
click at [837, 265] on link "Картка туриста" at bounding box center [856, 262] width 105 height 19
click at [832, 260] on link "Картка туриста" at bounding box center [856, 262] width 105 height 19
click at [818, 260] on link "Картка туриста" at bounding box center [856, 262] width 105 height 19
click at [895, 43] on button "×" at bounding box center [900, 47] width 10 height 18
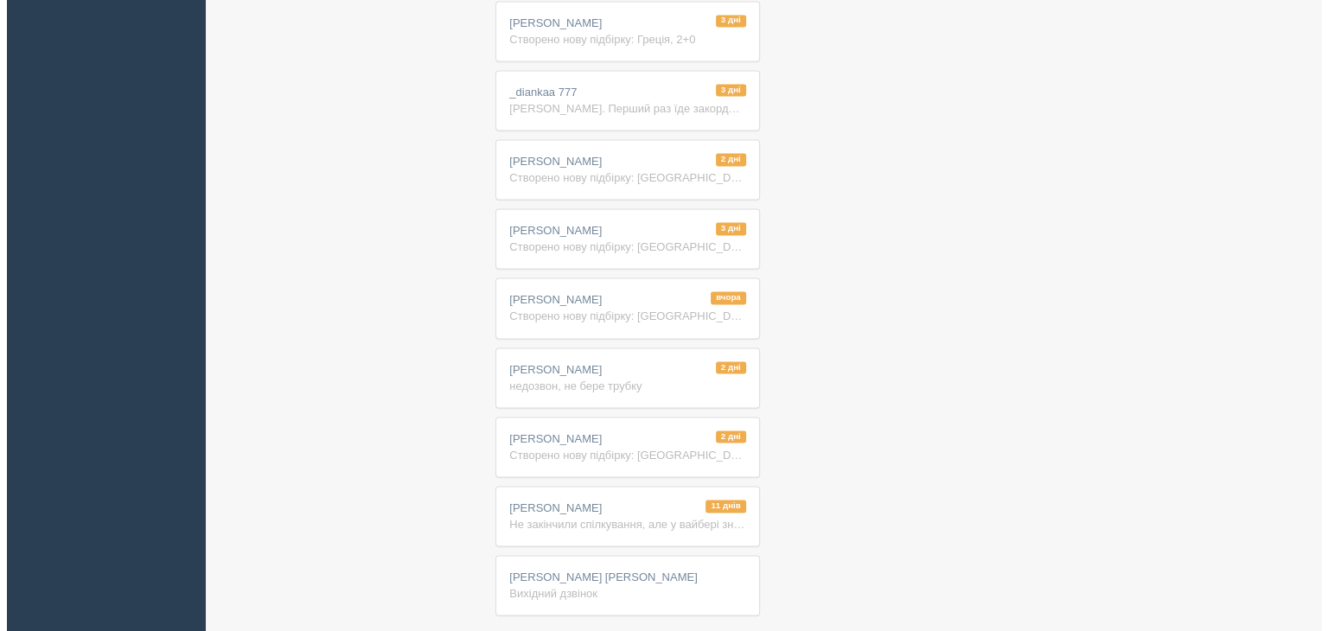
scroll to position [2582, 0]
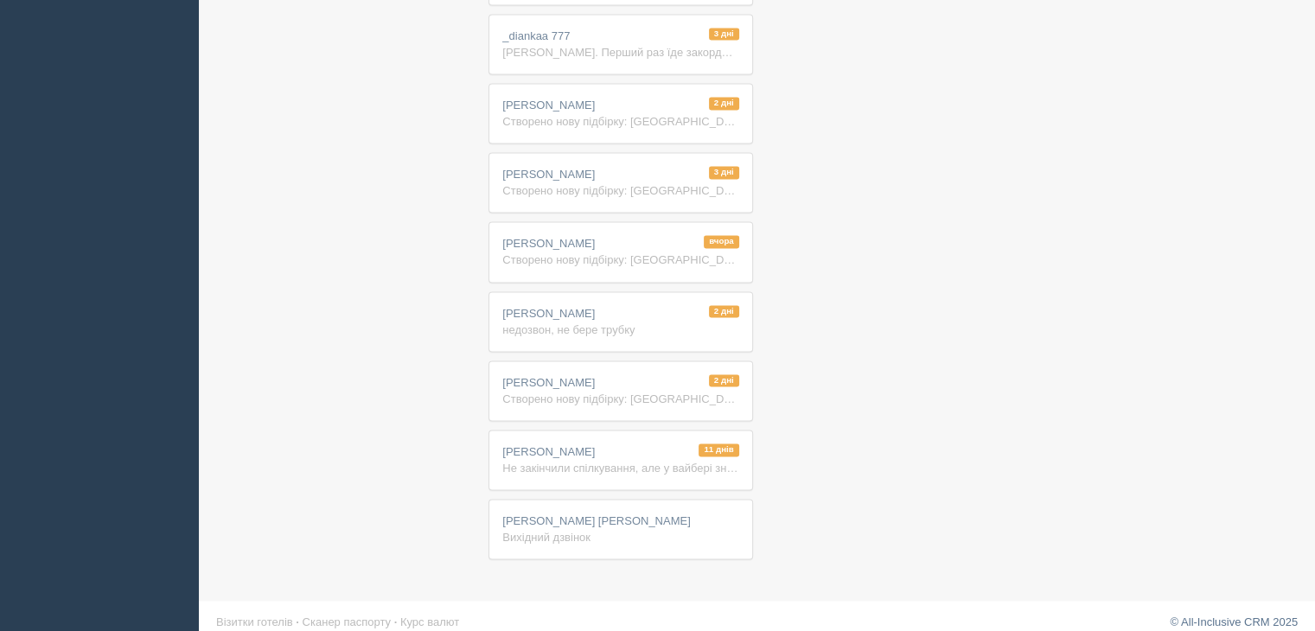
click at [573, 514] on span "Іра Клімович Іра Клімович" at bounding box center [596, 520] width 188 height 13
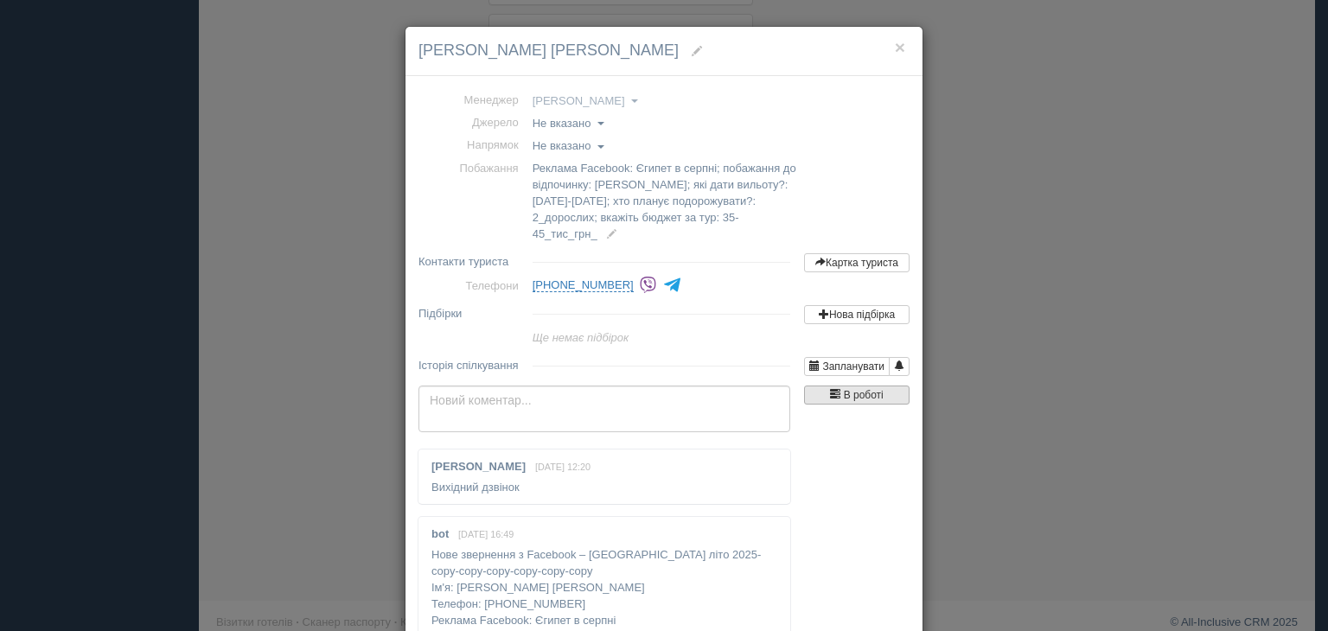
click at [844, 389] on span "В роботі" at bounding box center [864, 395] width 40 height 12
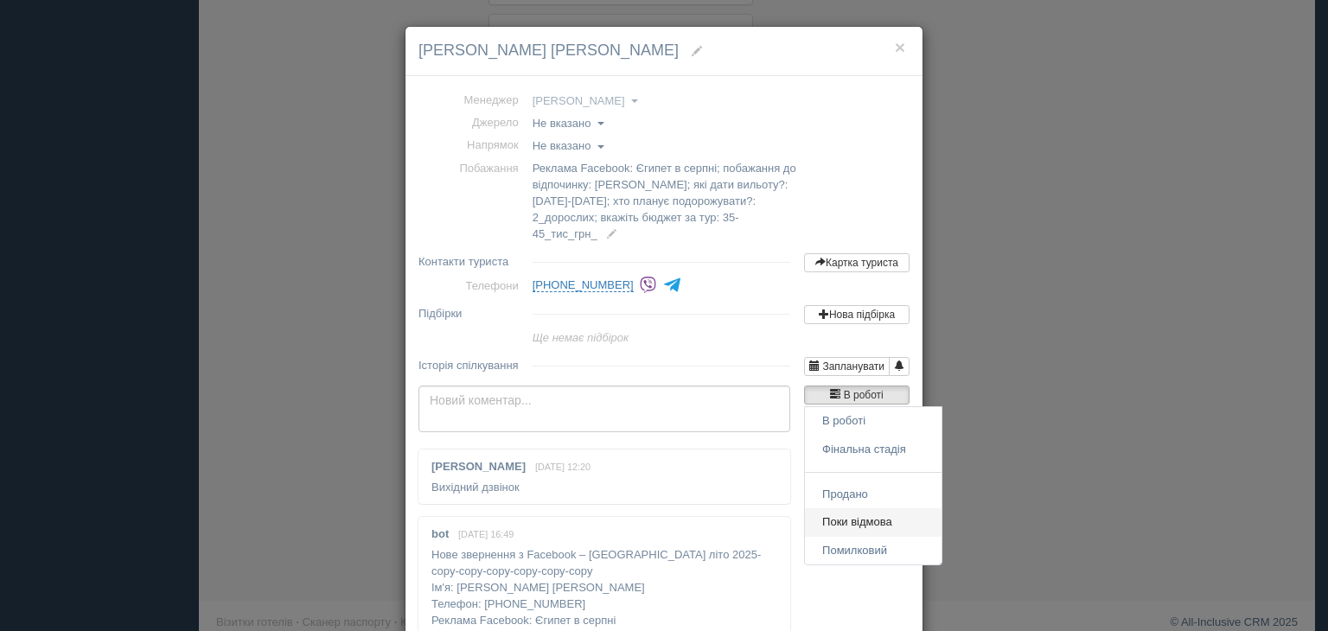
click at [844, 519] on link "Поки відмова" at bounding box center [873, 522] width 137 height 29
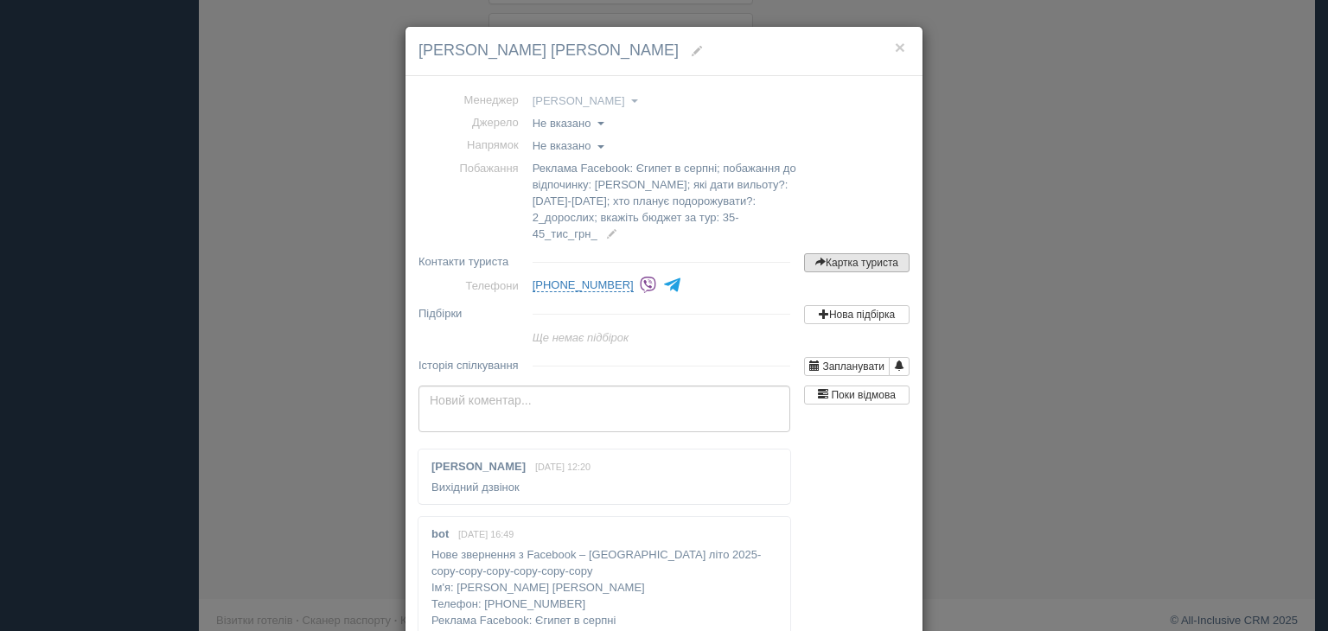
click at [857, 259] on link "Картка туриста" at bounding box center [856, 262] width 105 height 19
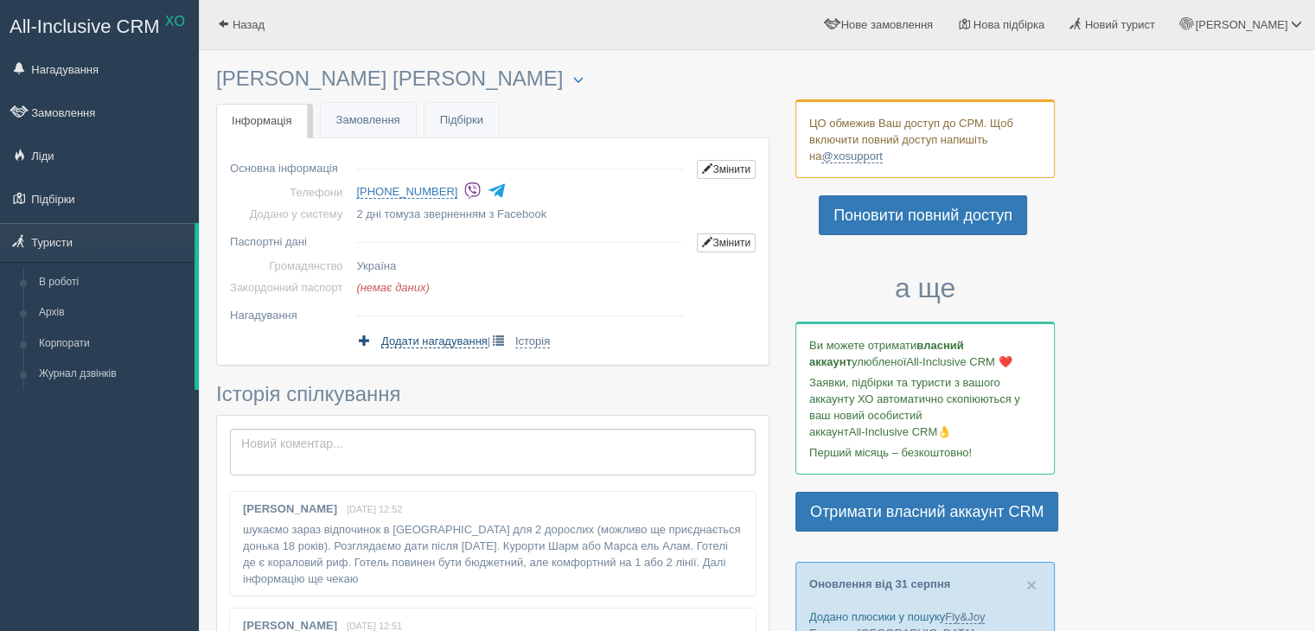
click at [414, 337] on span "Додати нагадування" at bounding box center [434, 341] width 106 height 14
select select "12"
select select "50"
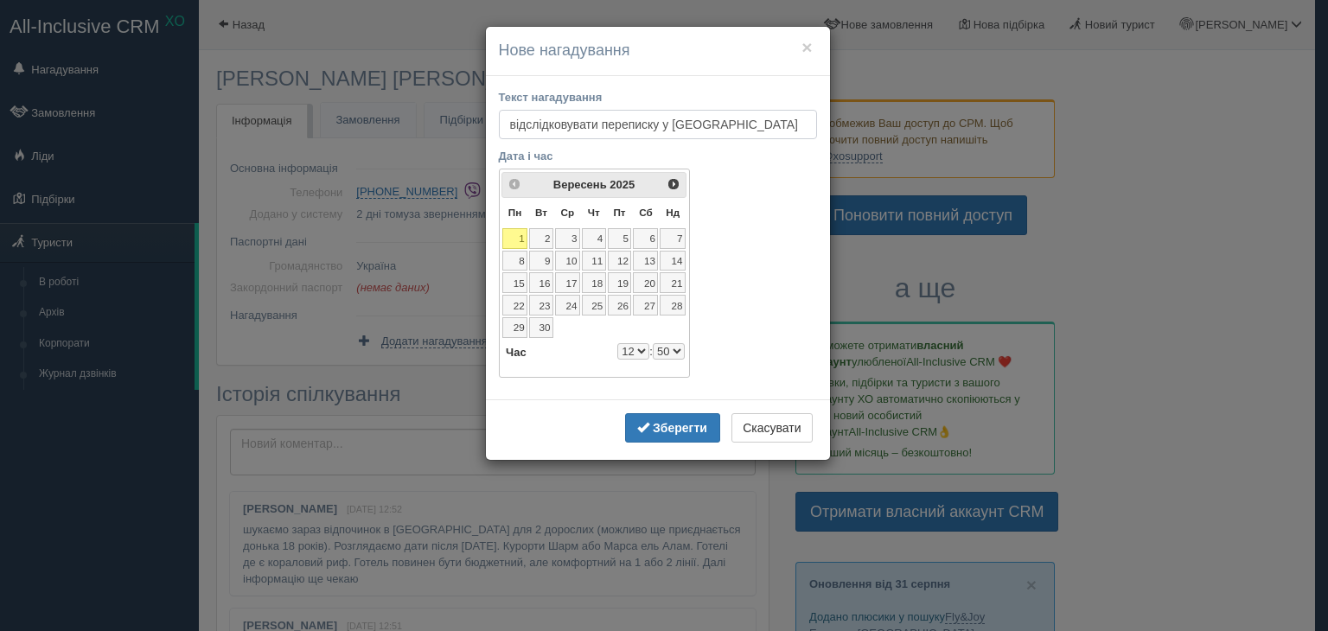
type input "відслідковувати переписку у вайбер"
click at [643, 347] on select "0 1 2 3 4 5 6 7 8 9 10 11 12 13 14 15 16 17 18 19 20 21 22 23" at bounding box center [633, 351] width 32 height 16
select select "17"
select select "50"
click at [656, 421] on b "Зберегти" at bounding box center [680, 428] width 54 height 14
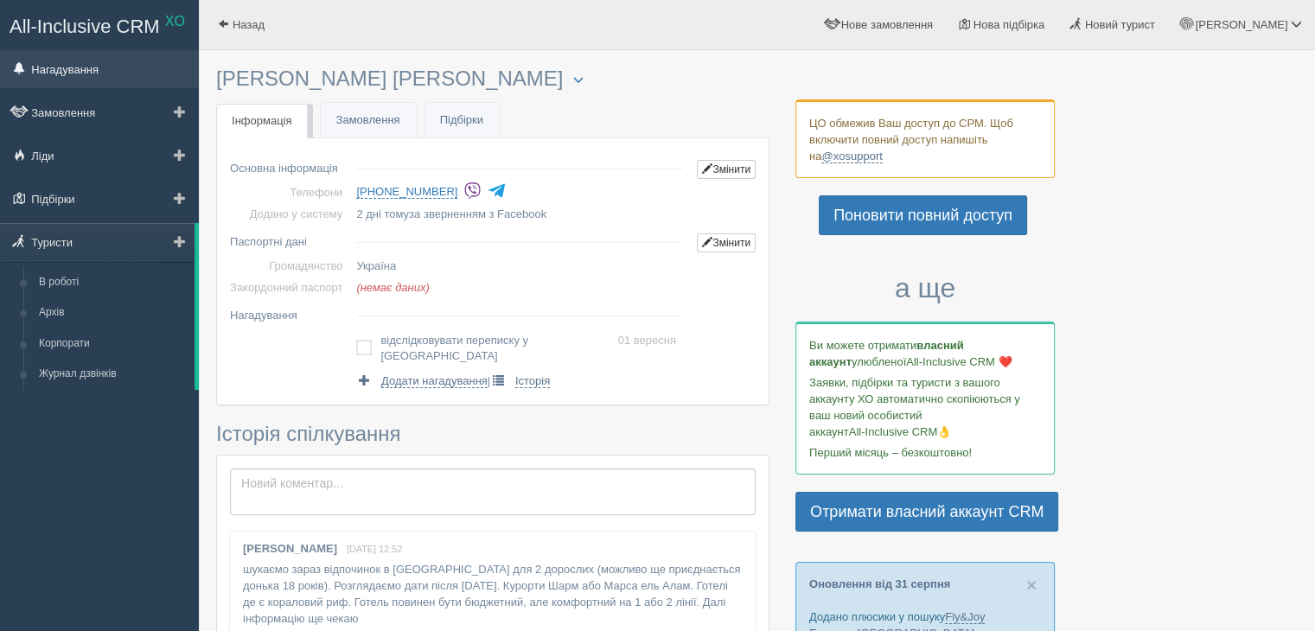
click at [64, 69] on link "Нагадування" at bounding box center [99, 69] width 199 height 38
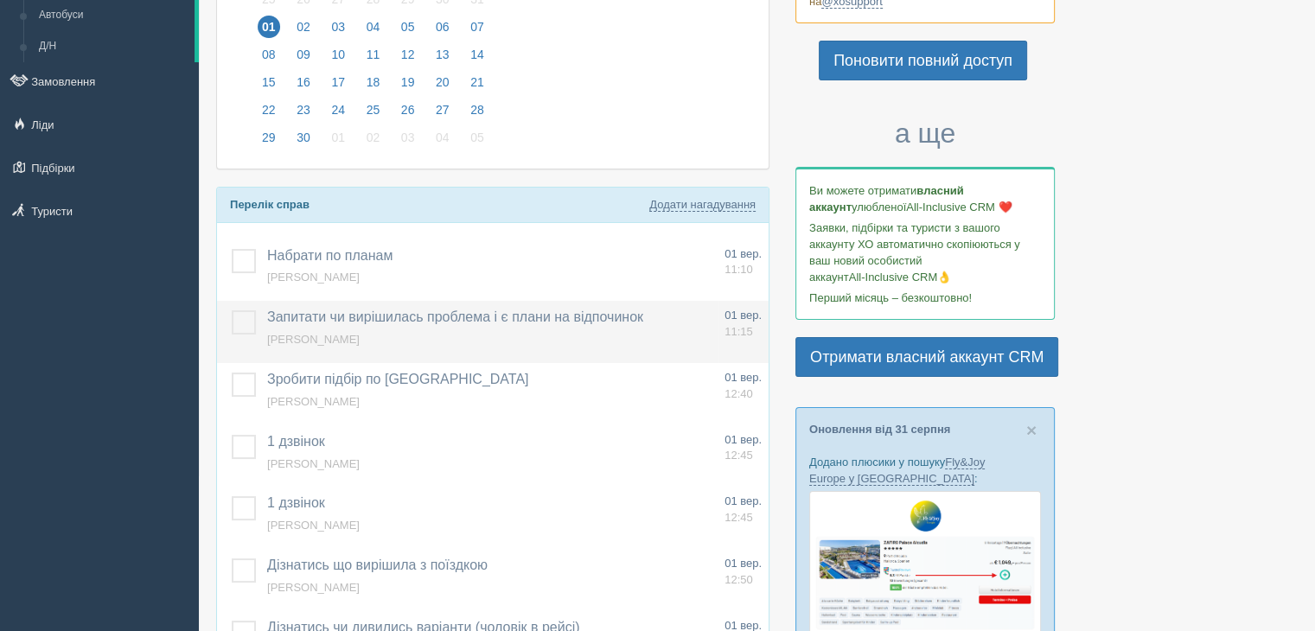
scroll to position [173, 0]
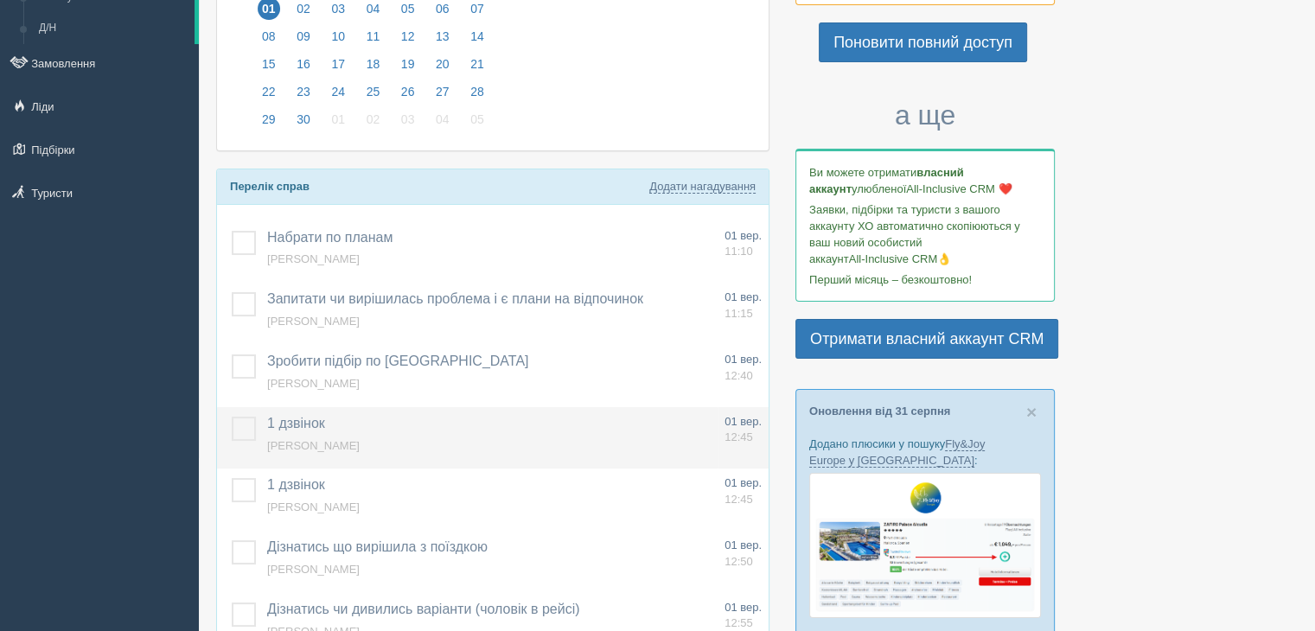
click at [283, 440] on span "[PERSON_NAME]" at bounding box center [313, 445] width 92 height 13
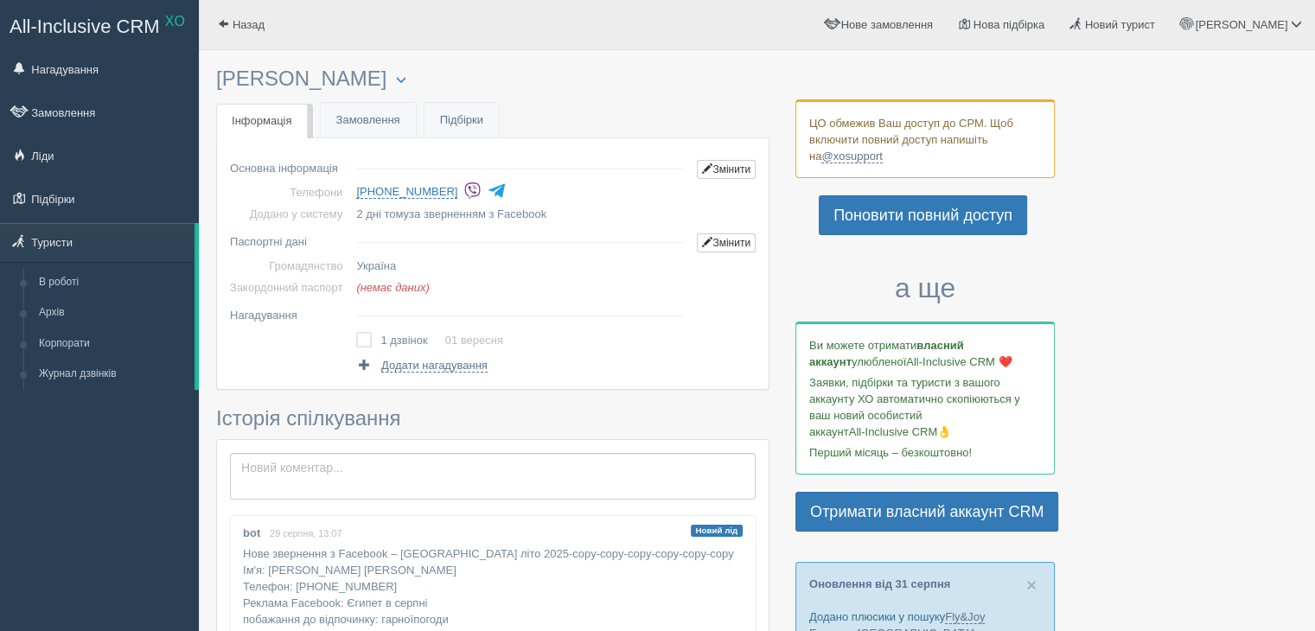
click at [463, 189] on img at bounding box center [472, 190] width 18 height 18
click at [356, 332] on label at bounding box center [356, 332] width 0 height 0
click at [0, 0] on input "checkbox" at bounding box center [0, 0] width 0 height 0
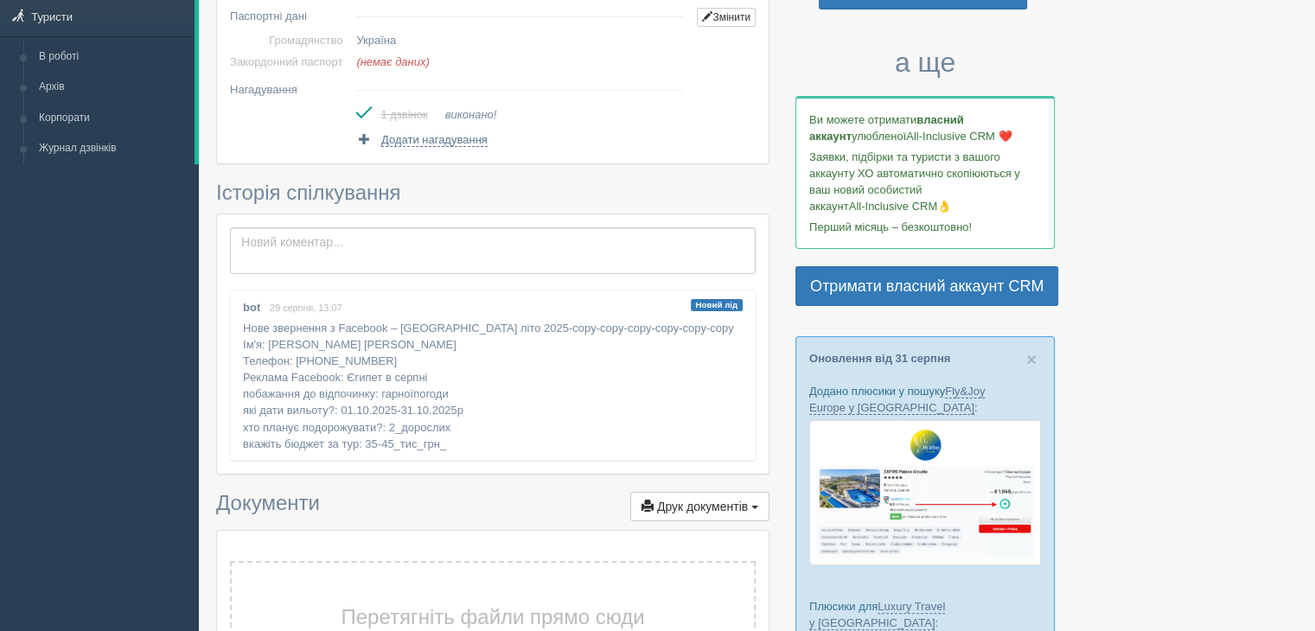
scroll to position [86, 0]
